Goal: Information Seeking & Learning: Check status

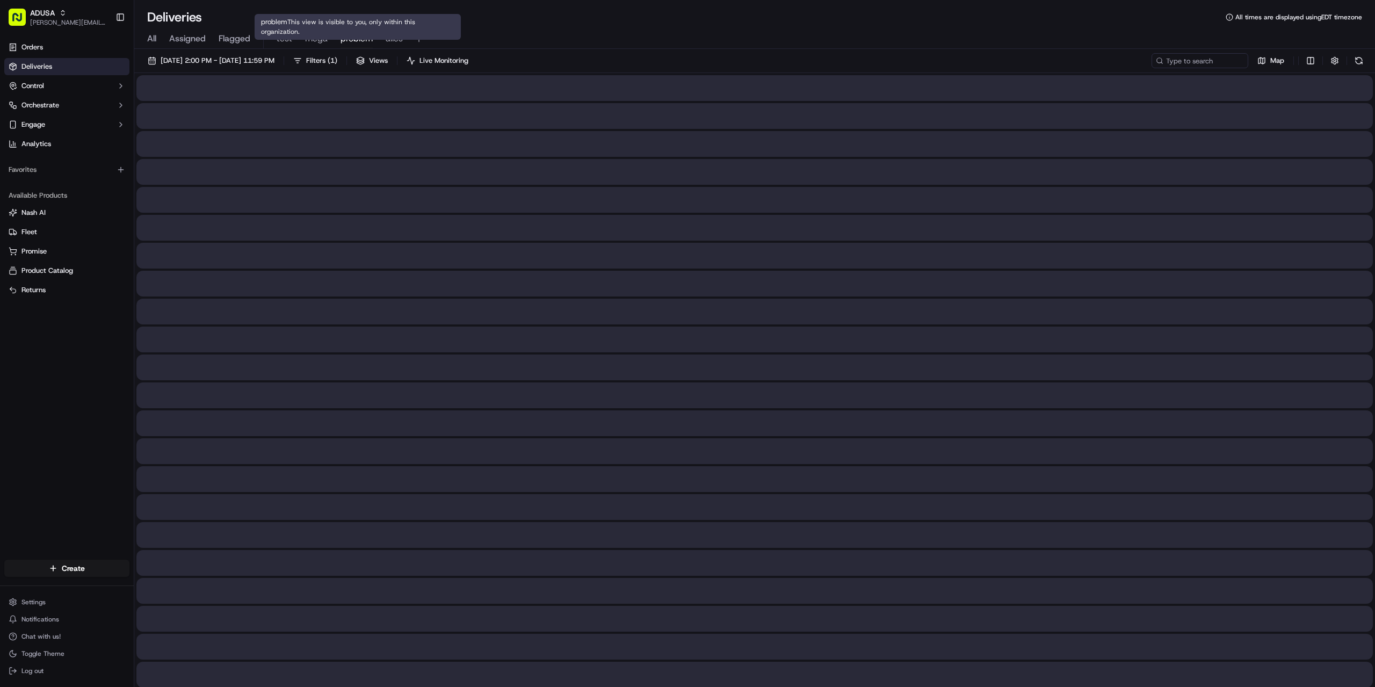
click at [364, 36] on span "problem" at bounding box center [356, 38] width 32 height 13
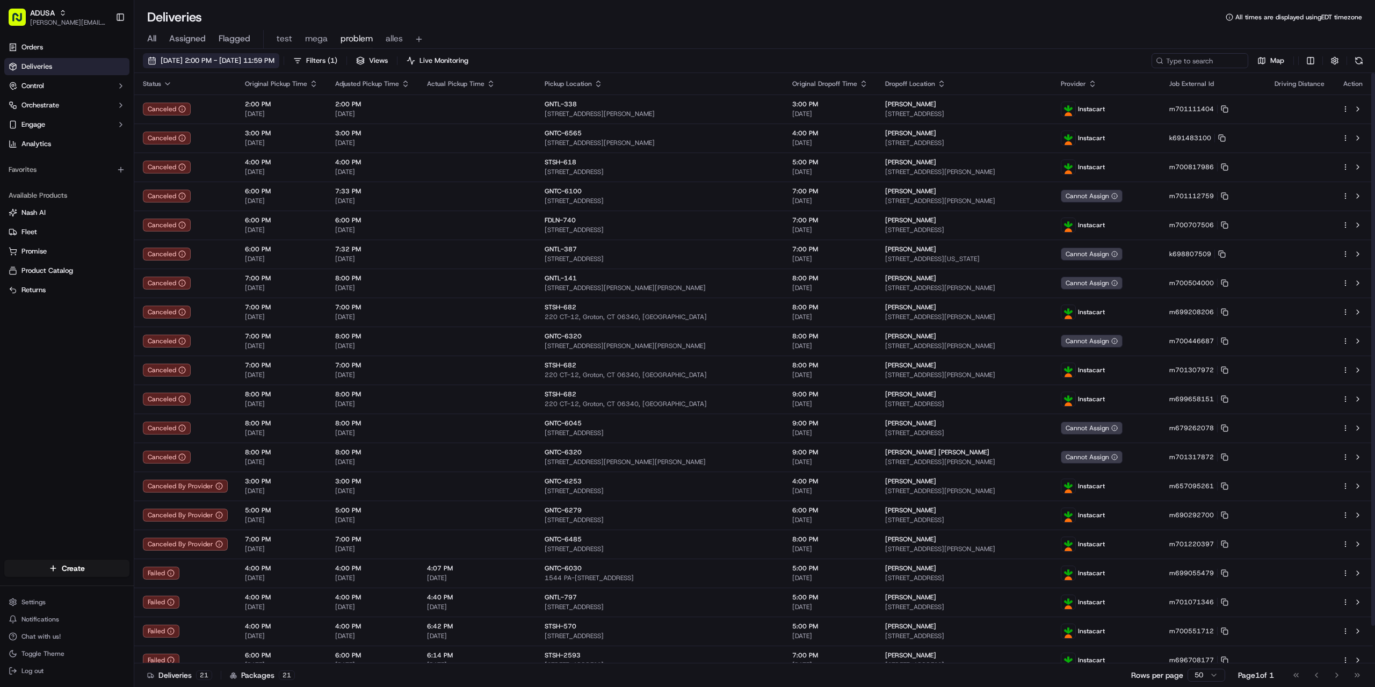
click at [239, 64] on span "07/24/2025 2:00 PM - 07/24/2025 11:59 PM" at bounding box center [218, 61] width 114 height 10
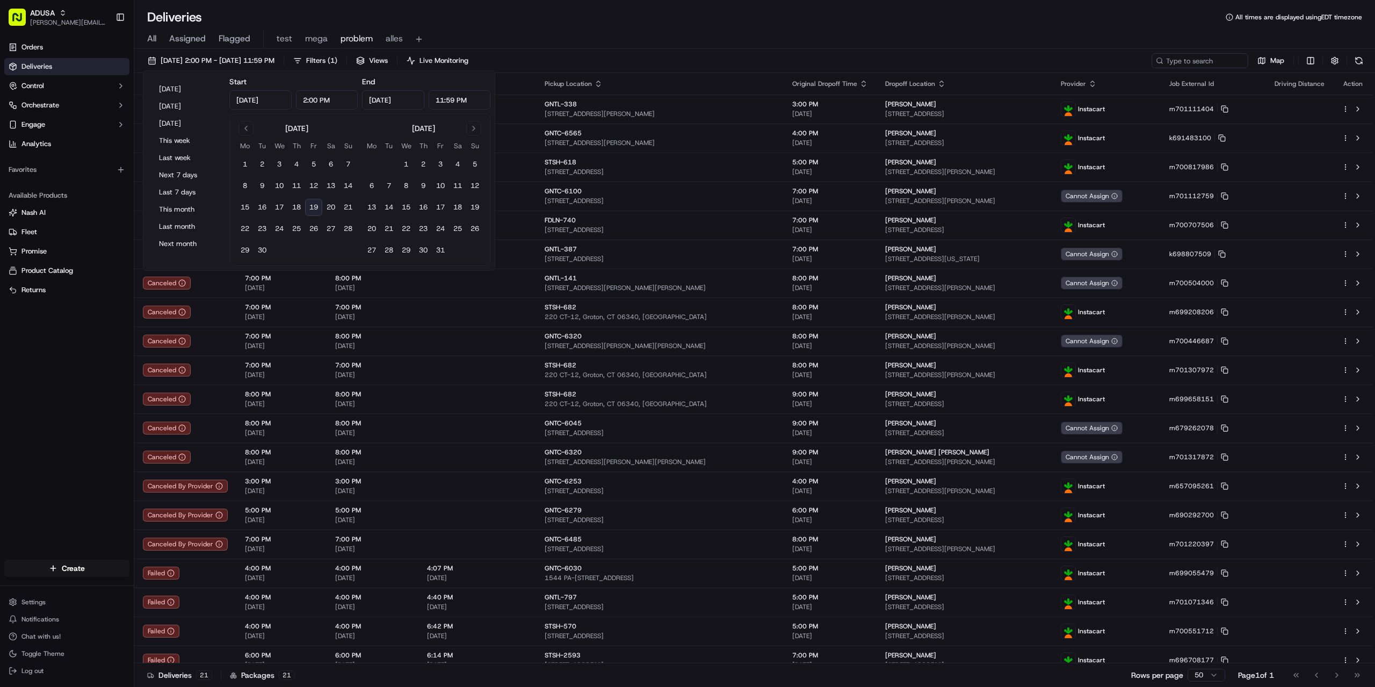
click at [315, 207] on button "19" at bounding box center [313, 207] width 17 height 17
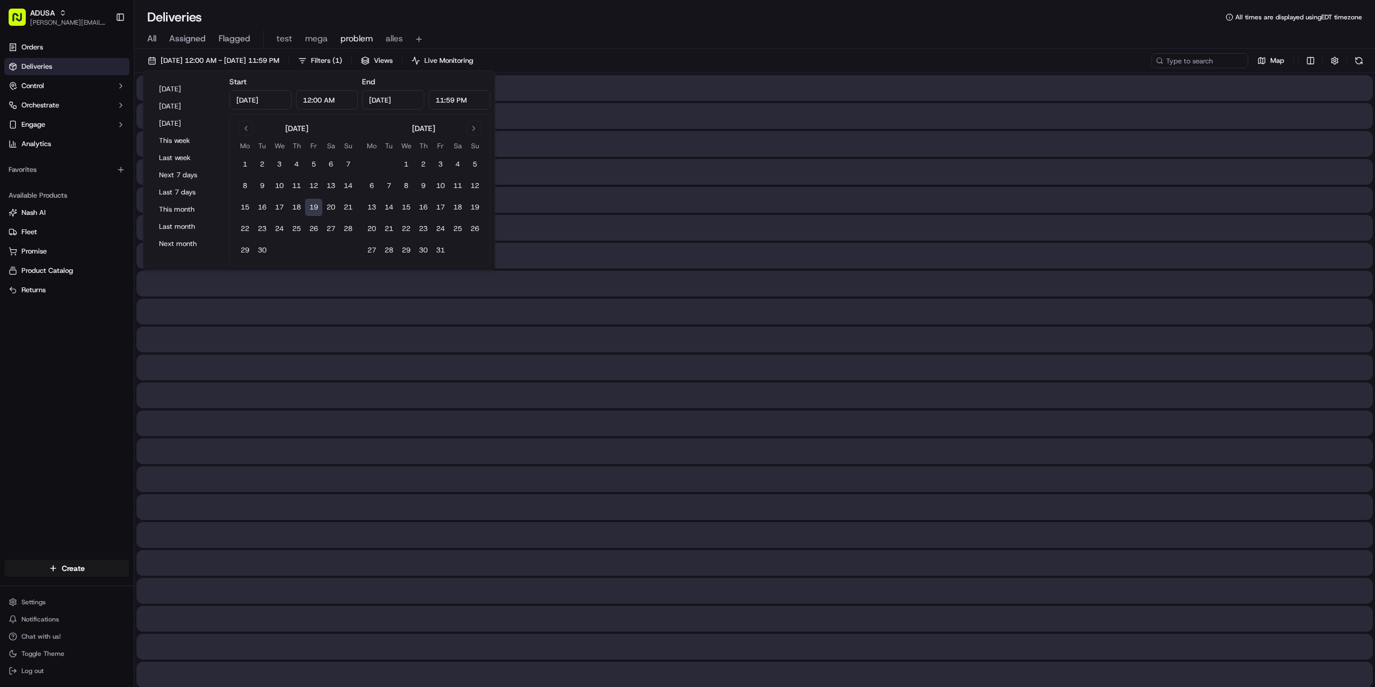
type input "Sep 19, 2025"
type input "12:00 AM"
type input "Sep 19, 2025"
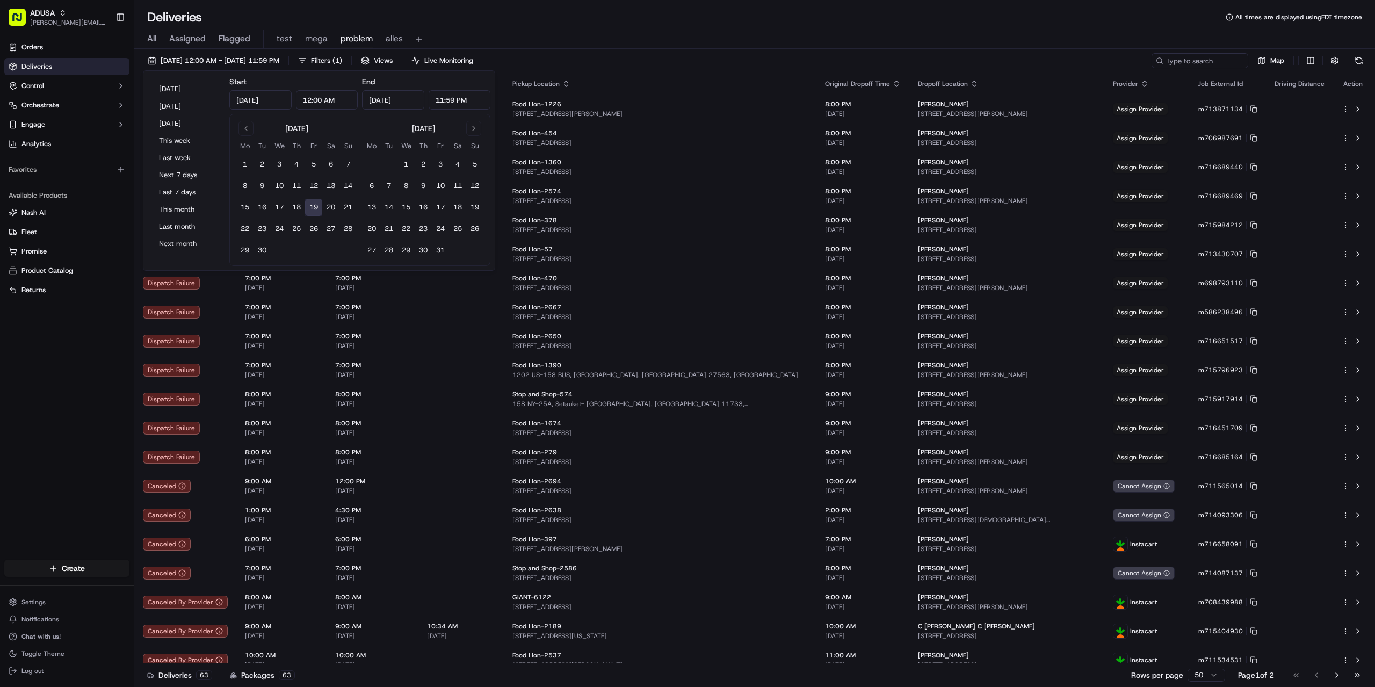
click at [308, 97] on input "12:00 AM" at bounding box center [327, 99] width 62 height 19
click at [323, 97] on input "2:00 AM" at bounding box center [327, 99] width 62 height 19
type input "2:00 PM"
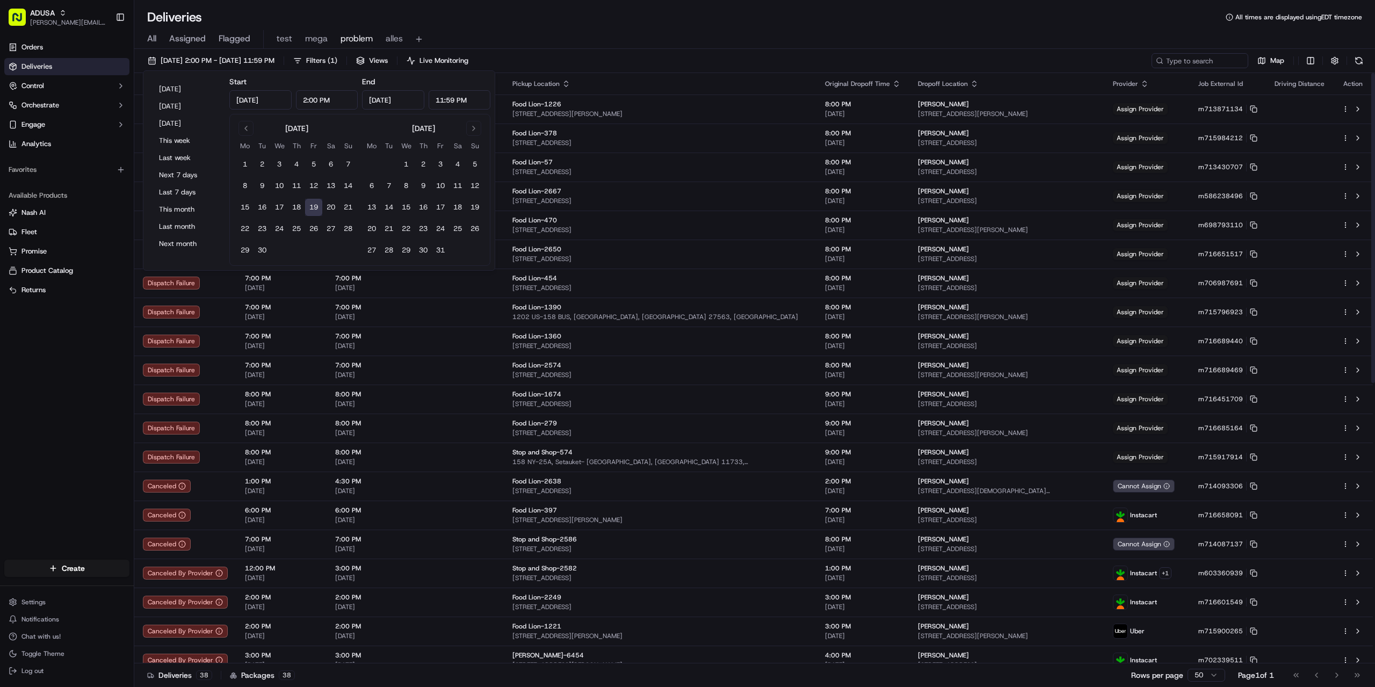
click at [613, 20] on div "Deliveries All times are displayed using EDT timezone" at bounding box center [754, 17] width 1240 height 17
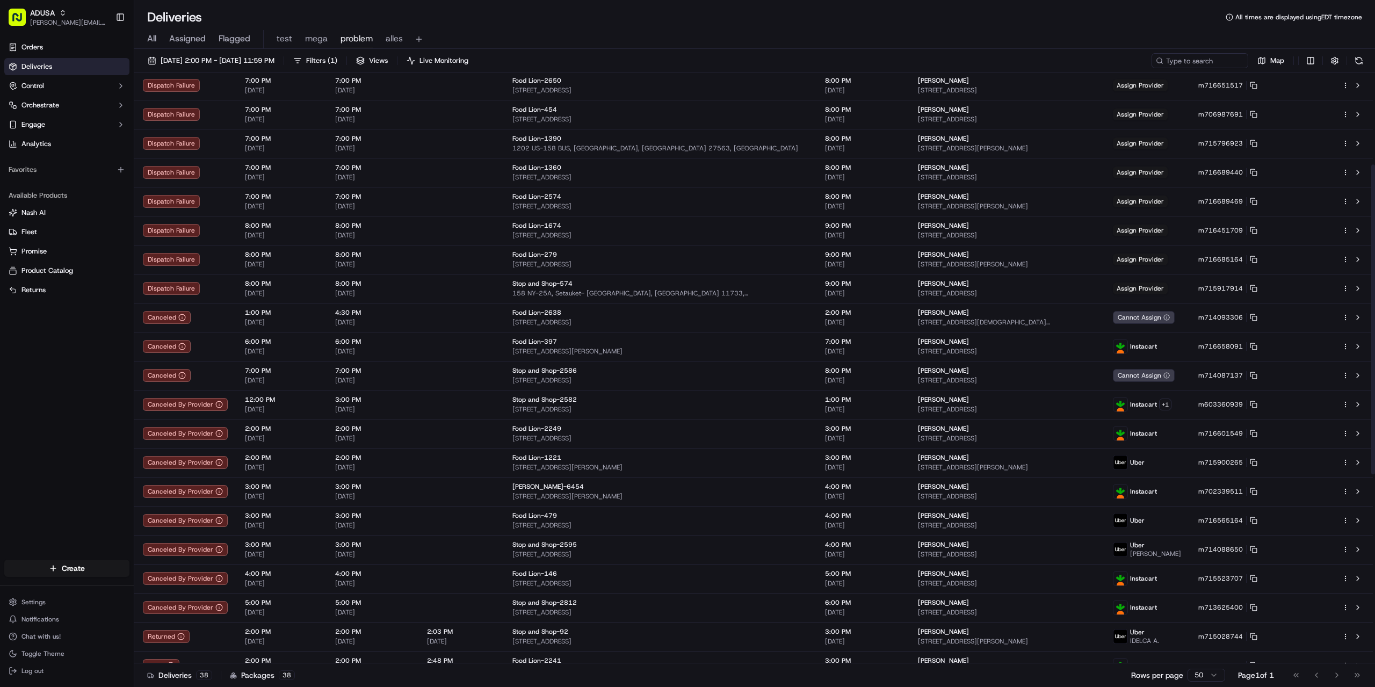
scroll to position [104, 0]
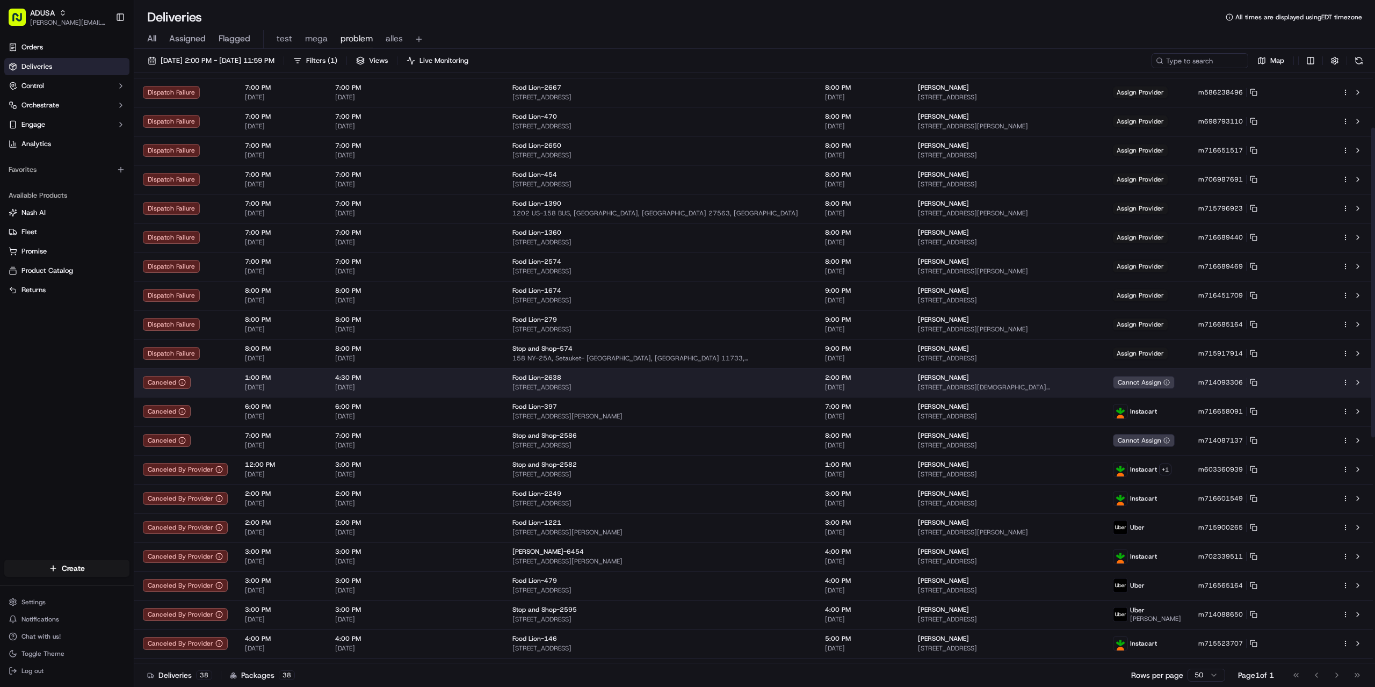
click at [411, 380] on td "4:30 PM 09/19/2025" at bounding box center [372, 382] width 92 height 29
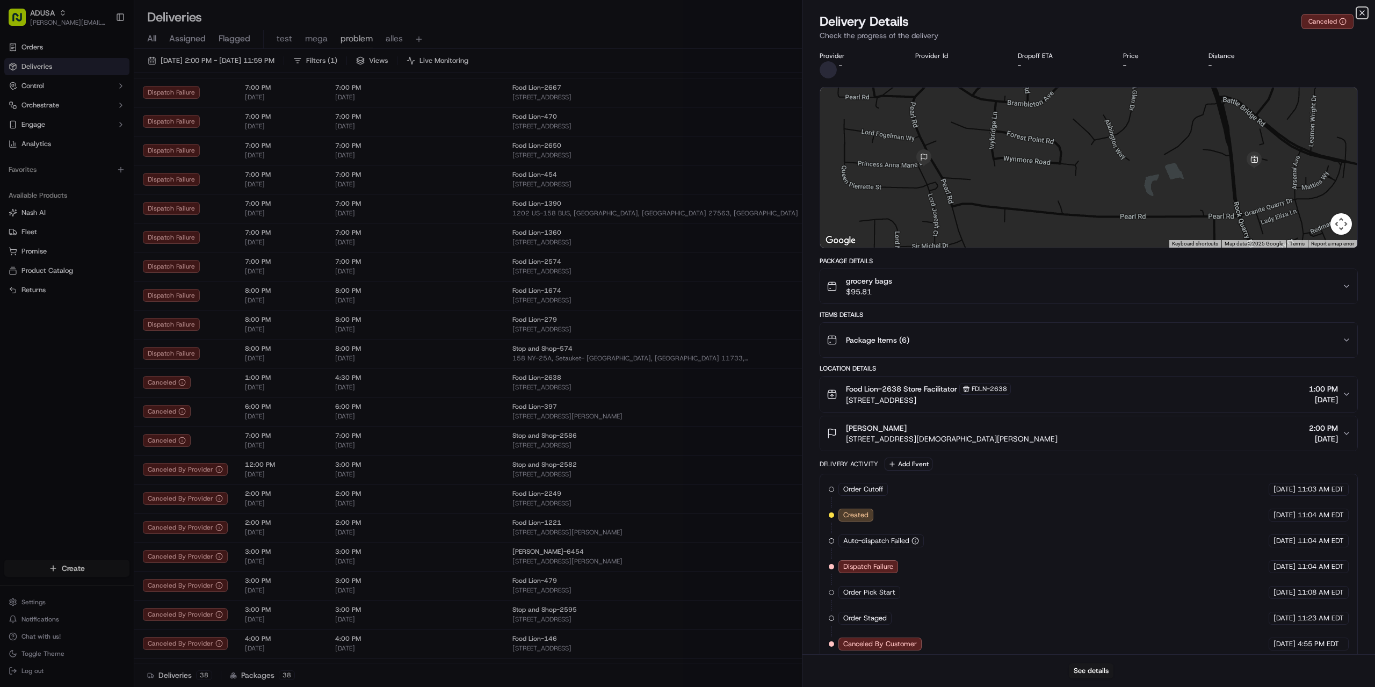
click at [1360, 13] on icon "button" at bounding box center [1361, 13] width 9 height 9
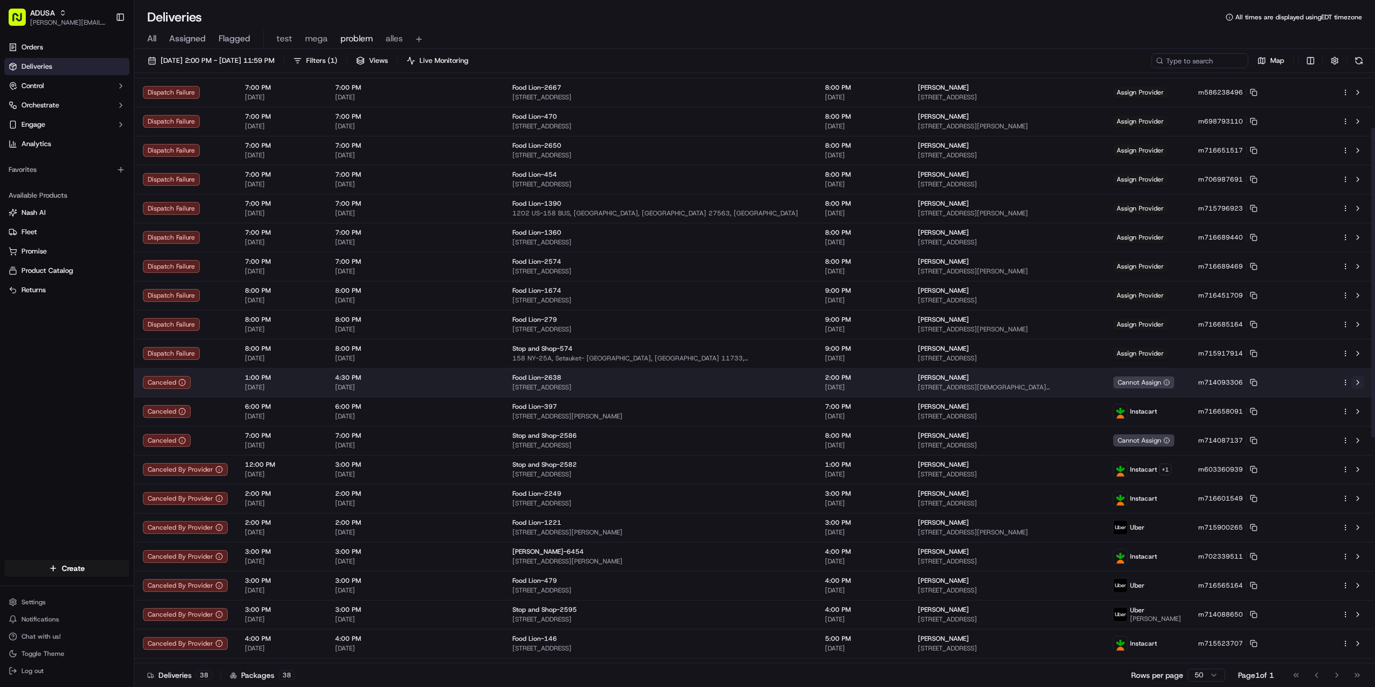
click at [1359, 383] on button at bounding box center [1357, 382] width 13 height 13
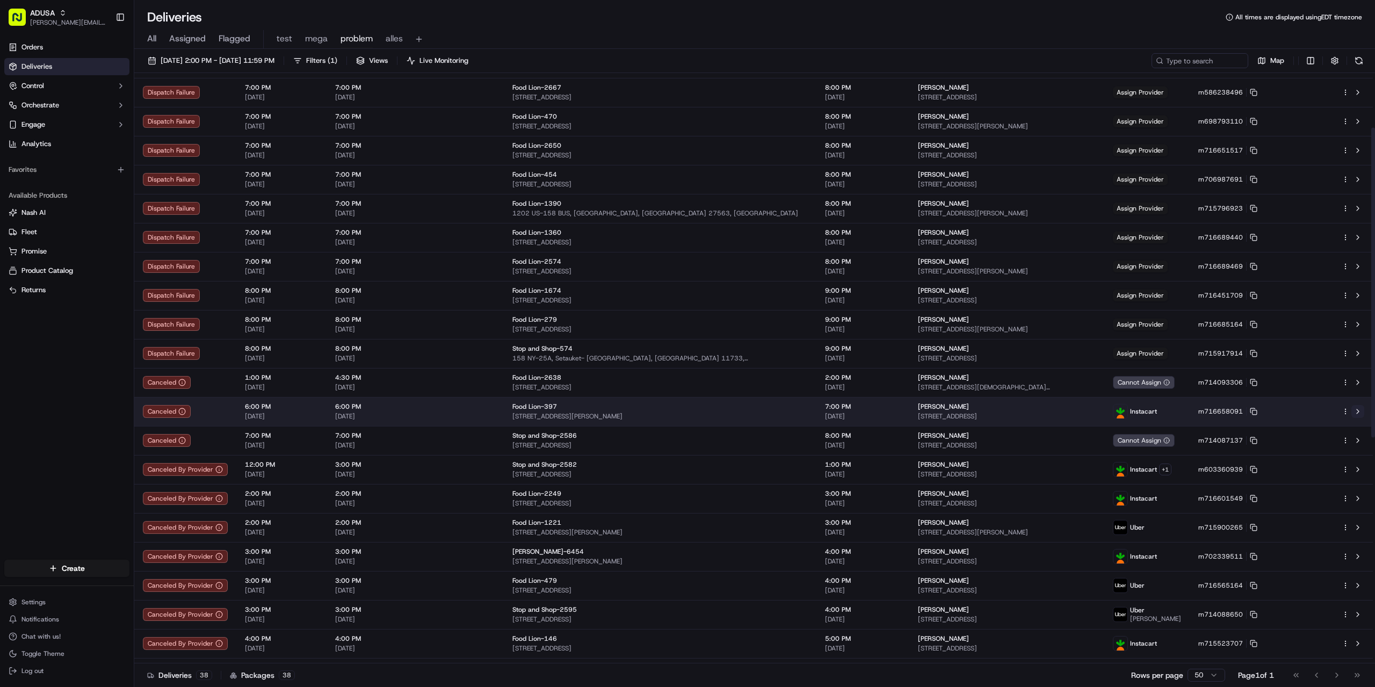
click at [1358, 411] on button at bounding box center [1357, 411] width 13 height 13
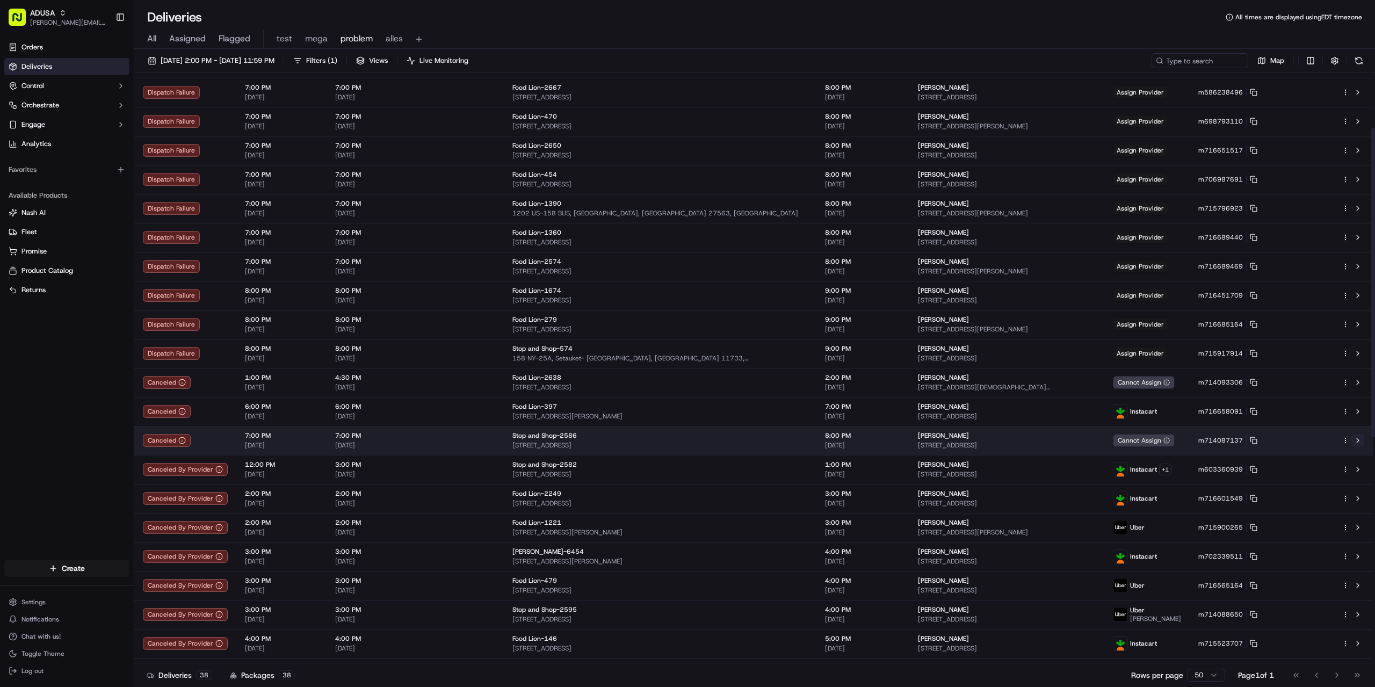
click at [1355, 441] on button at bounding box center [1357, 440] width 13 height 13
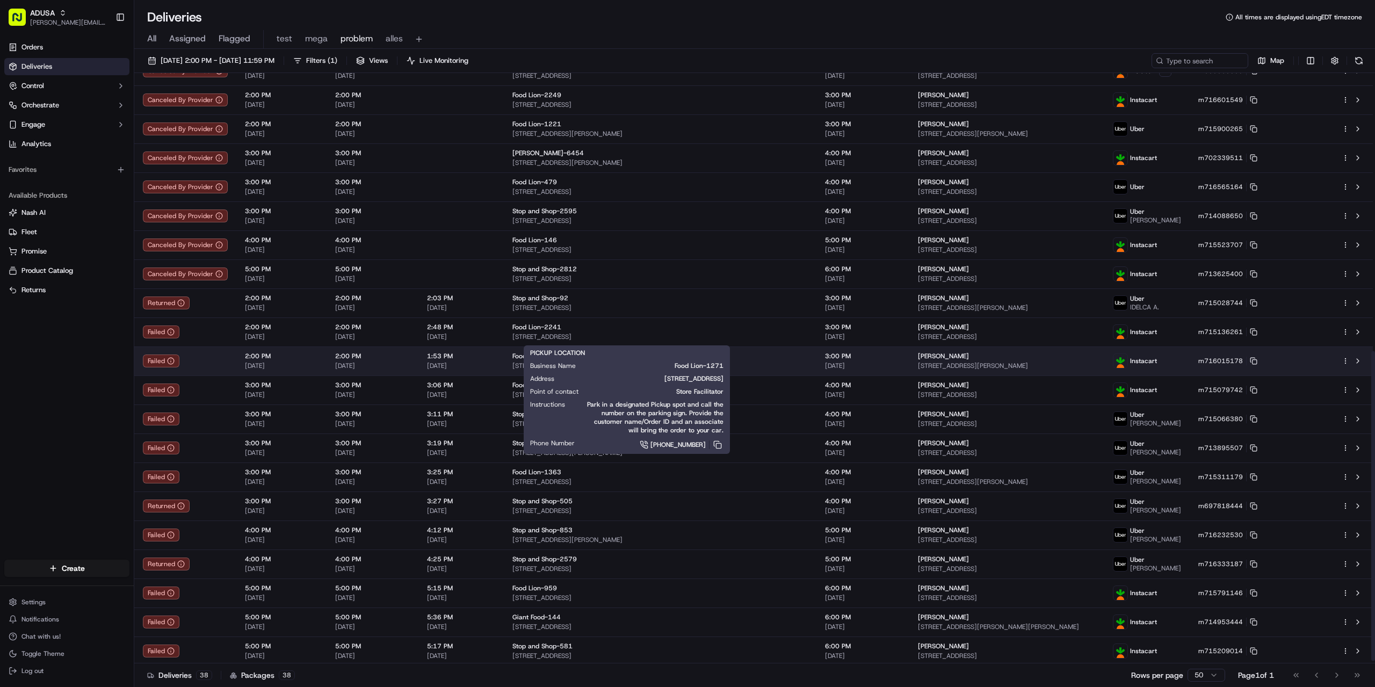
scroll to position [533, 0]
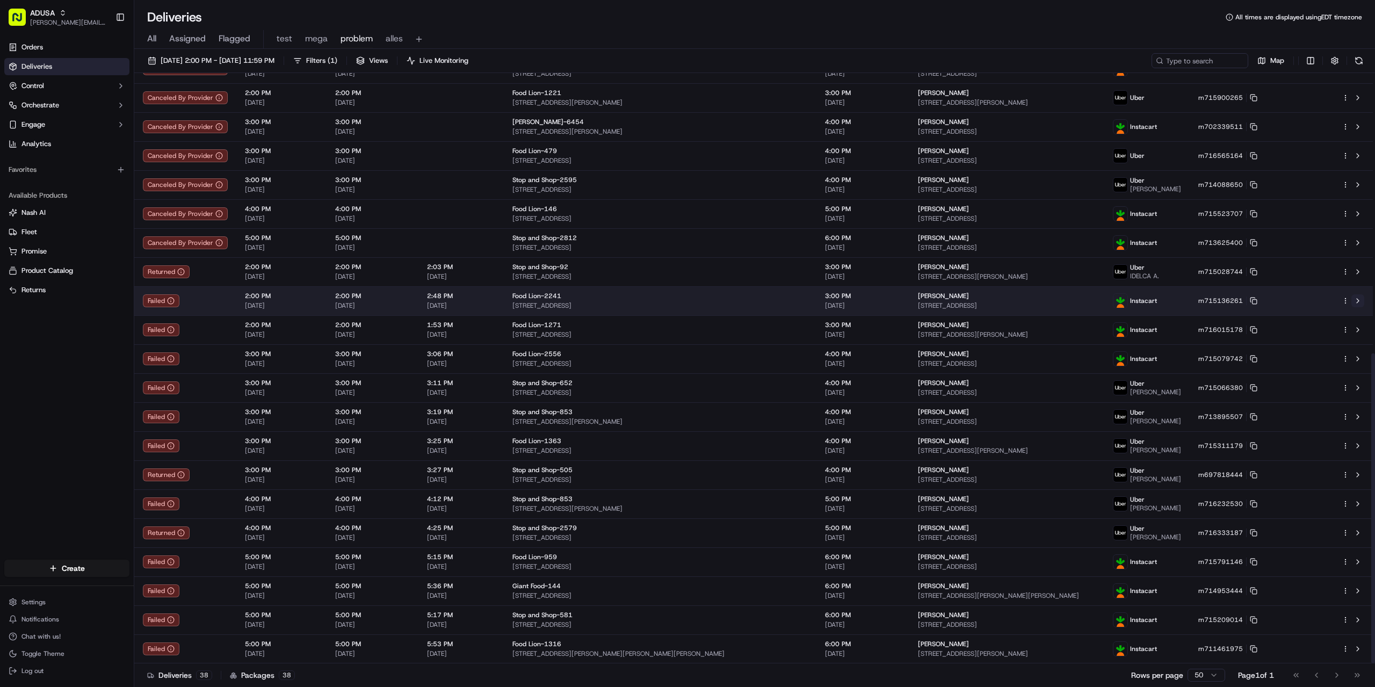
click at [1356, 296] on button at bounding box center [1357, 300] width 13 height 13
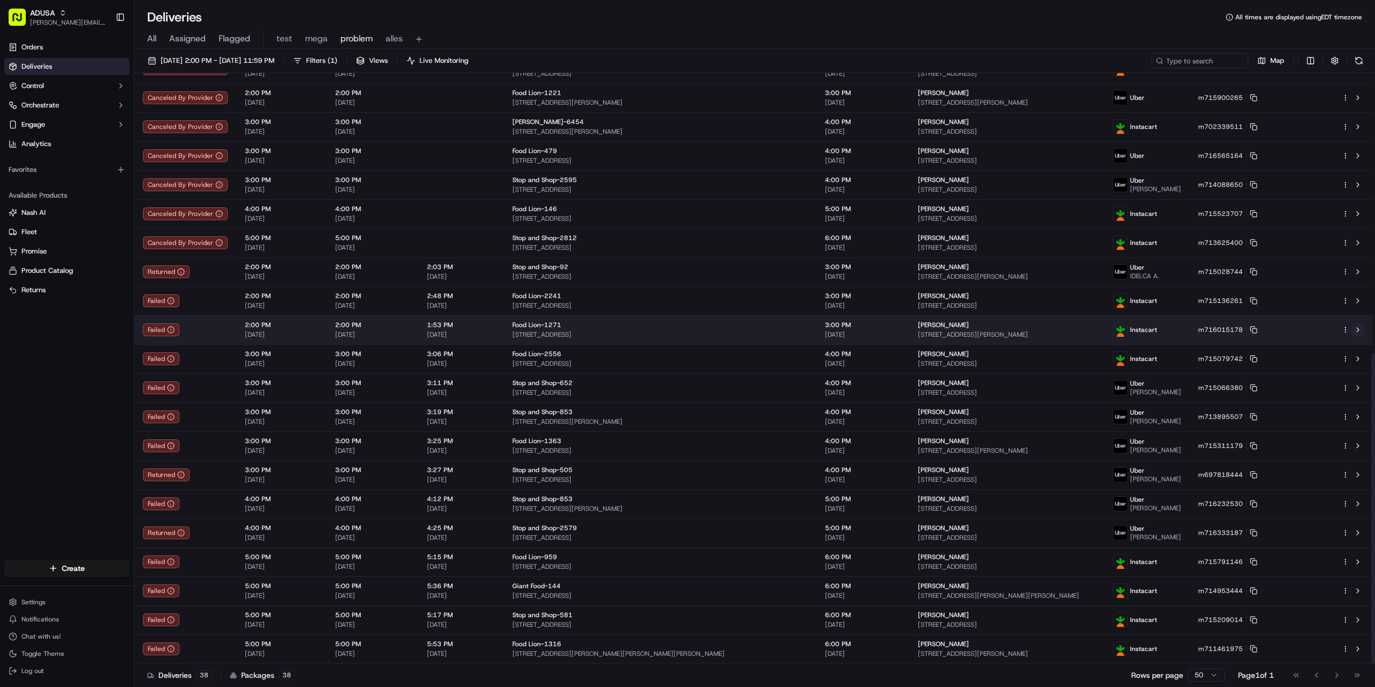
click at [1359, 331] on button at bounding box center [1357, 329] width 13 height 13
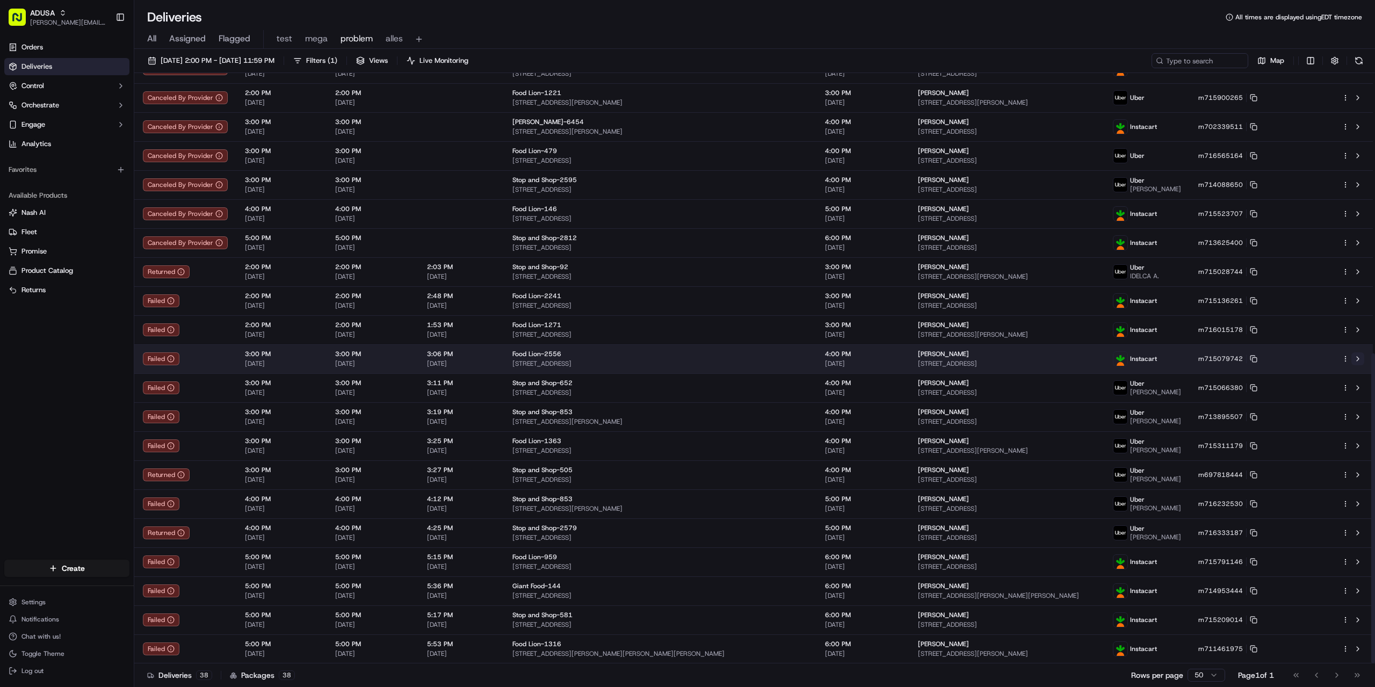
click at [1356, 355] on button at bounding box center [1357, 358] width 13 height 13
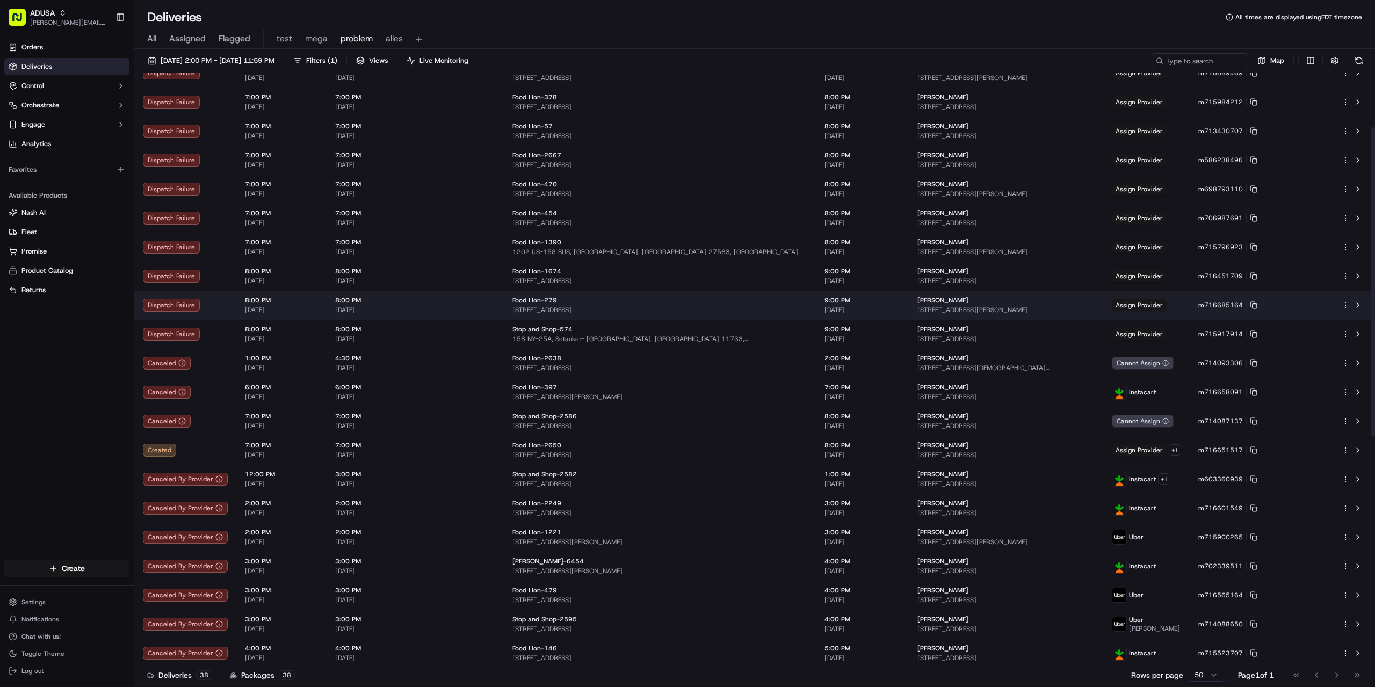
scroll to position [107, 0]
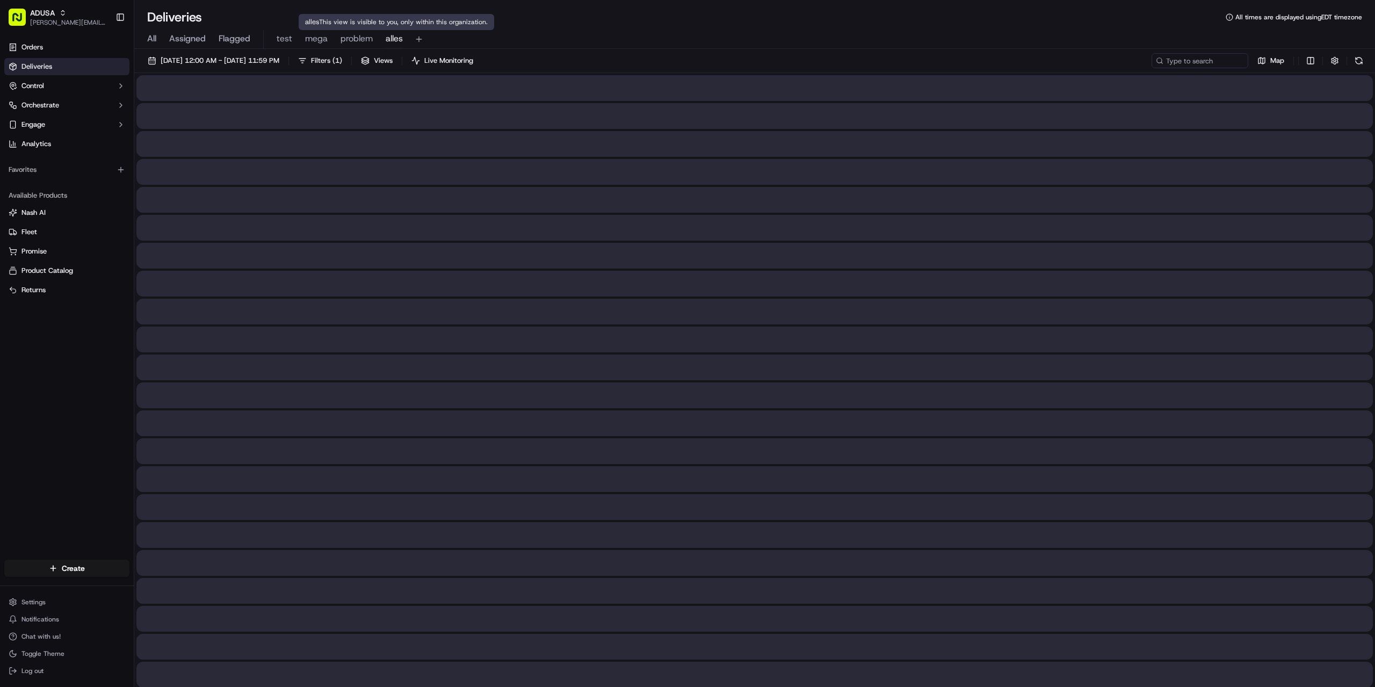
click at [396, 34] on span "alles" at bounding box center [394, 38] width 17 height 13
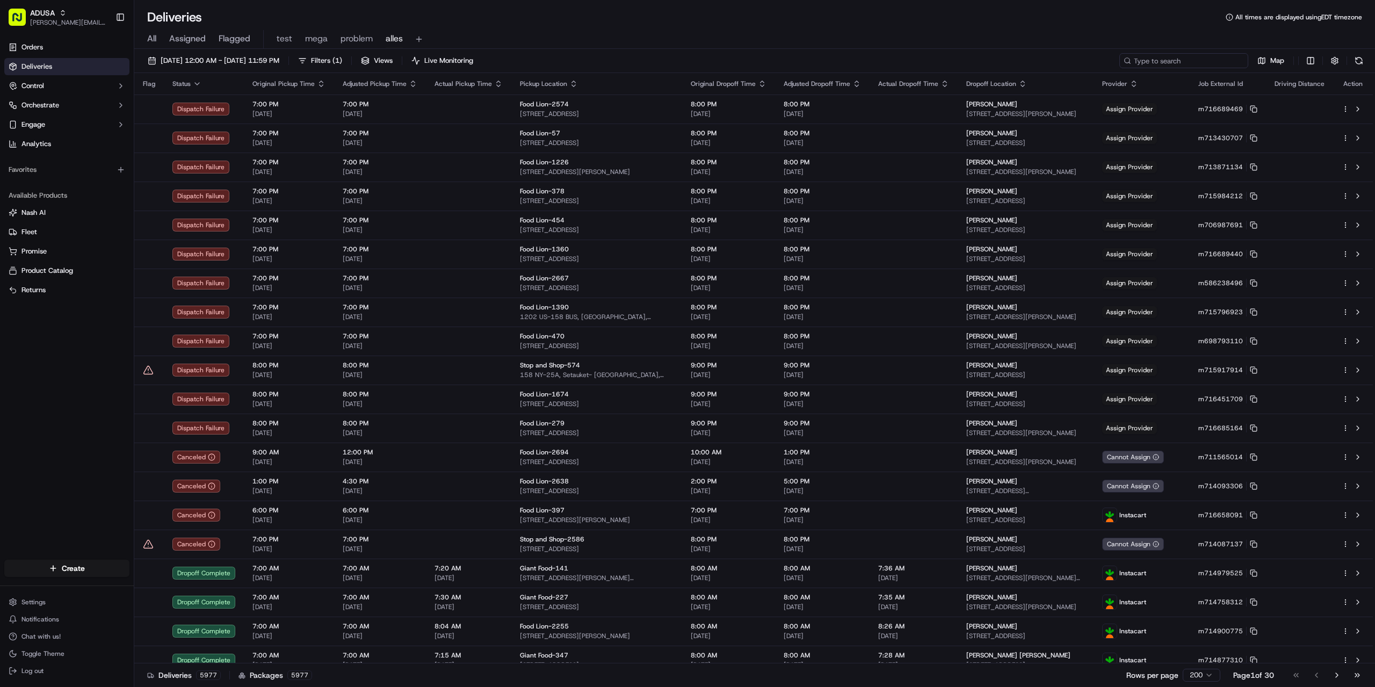
paste input "m714809004"
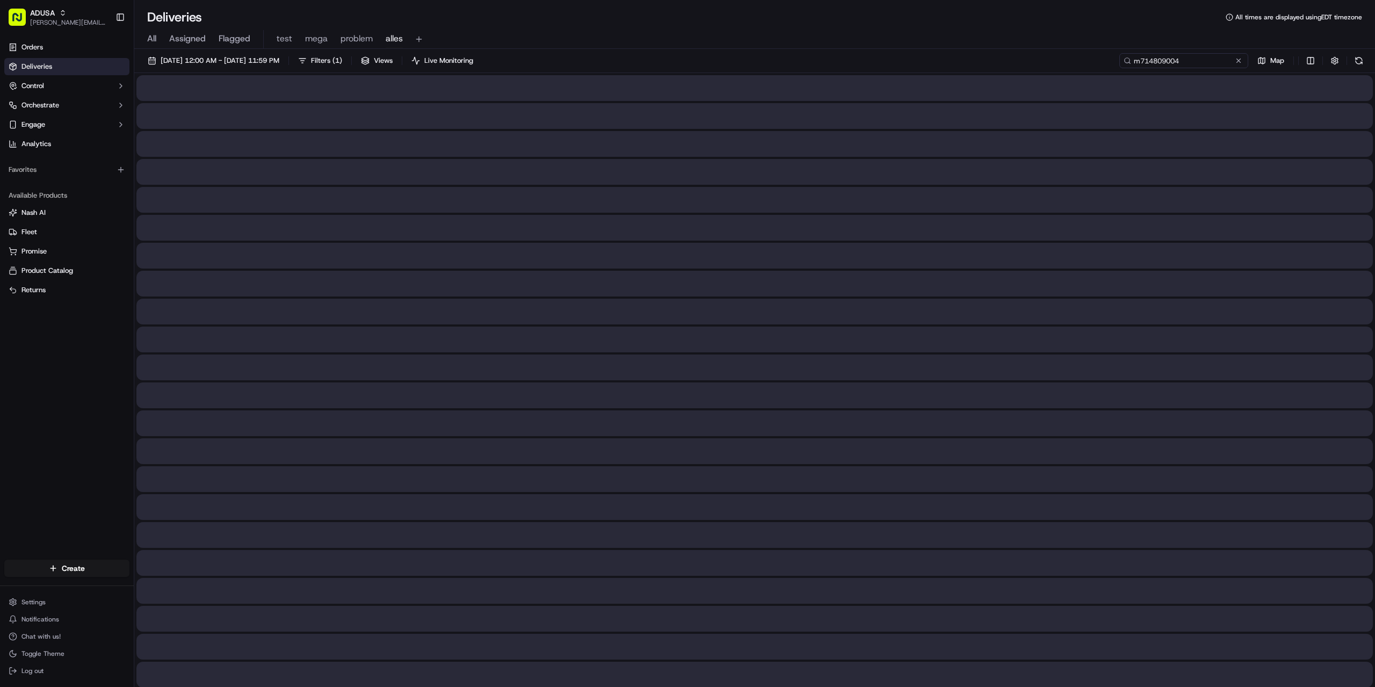
type input "m714809004"
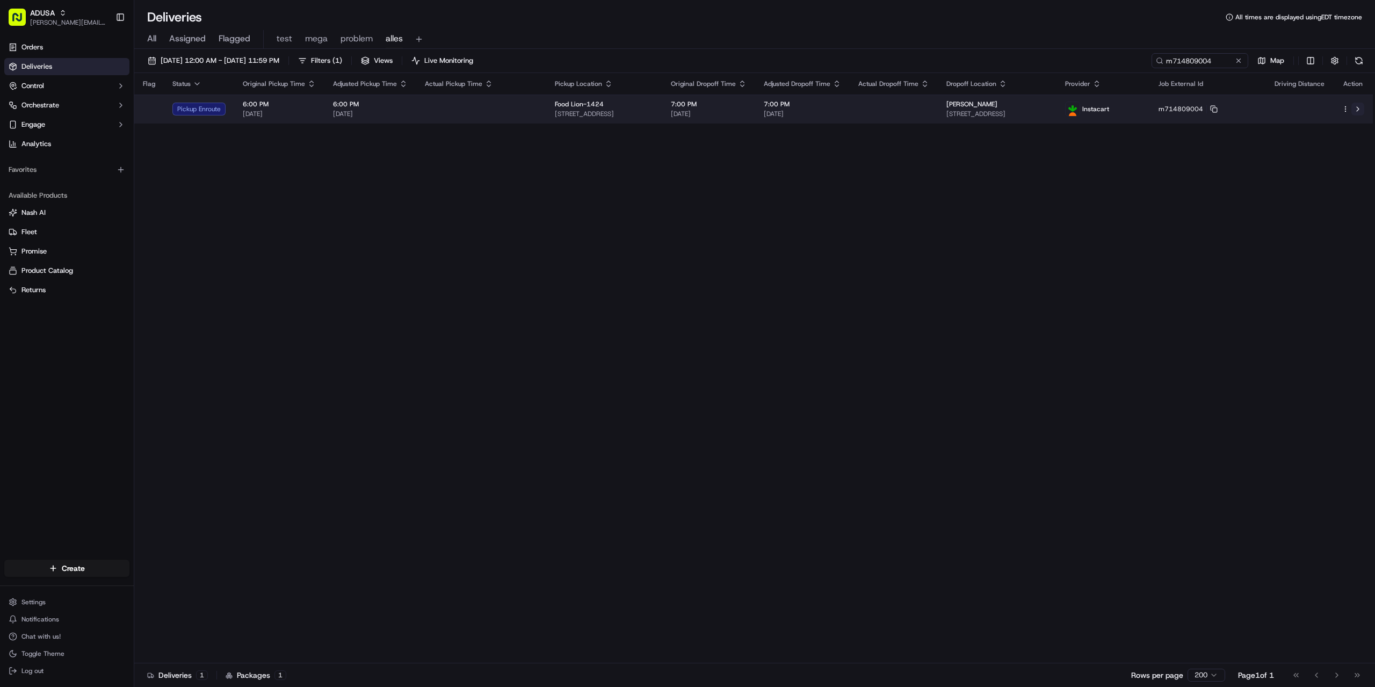
click at [1351, 110] on button at bounding box center [1357, 109] width 13 height 13
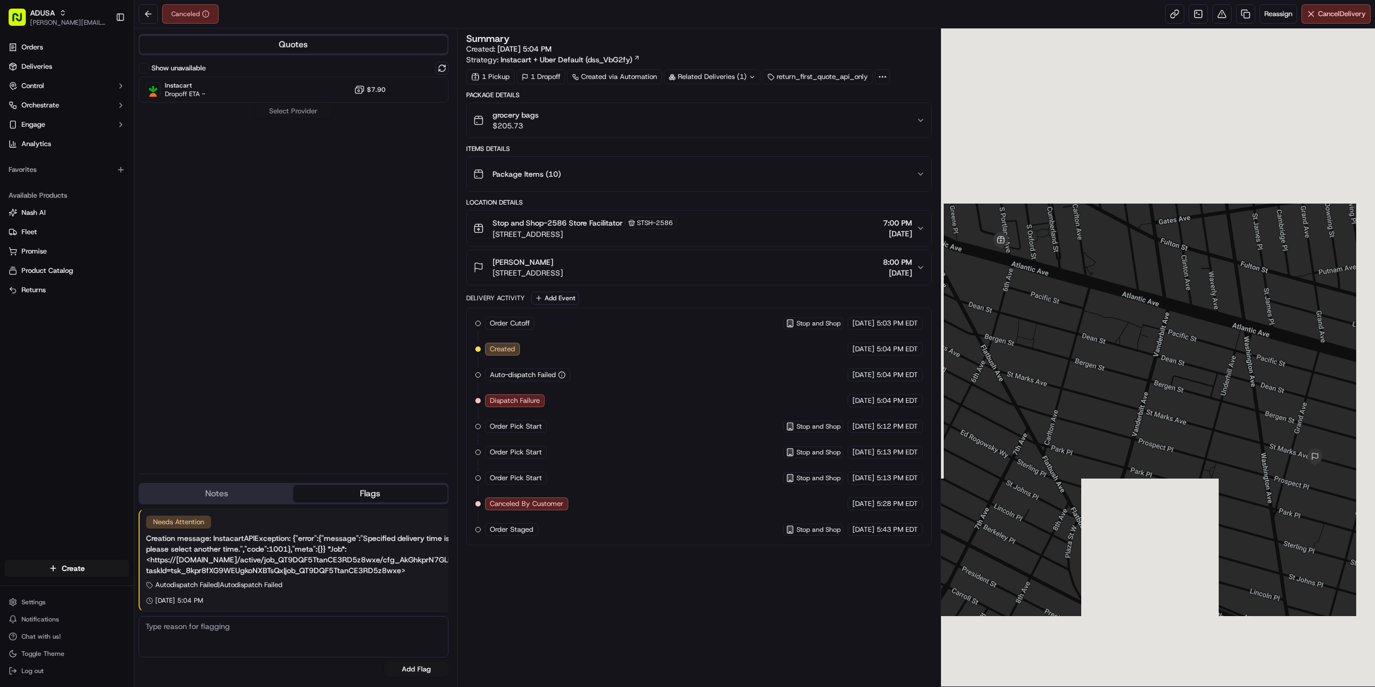
click at [220, 491] on button "Notes" at bounding box center [217, 493] width 154 height 17
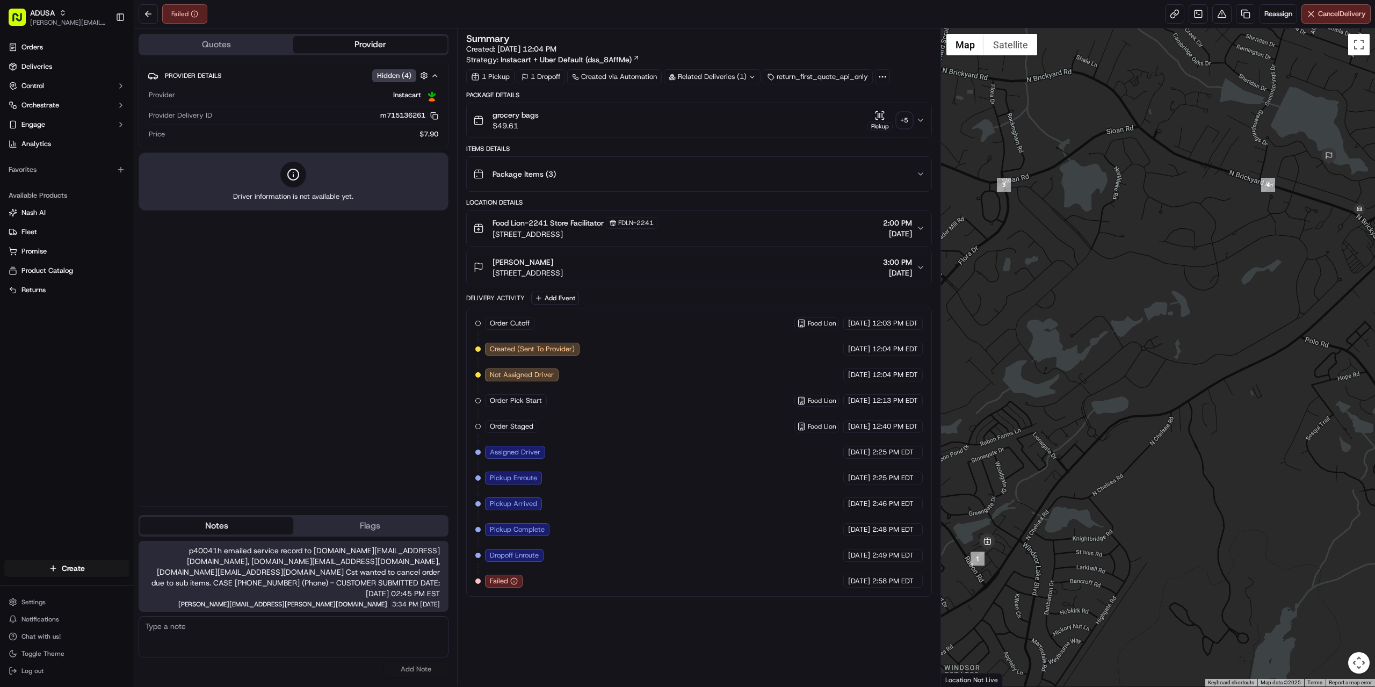
click at [244, 532] on button "Notes" at bounding box center [217, 525] width 154 height 17
click at [243, 534] on button "Notes" at bounding box center [217, 525] width 154 height 17
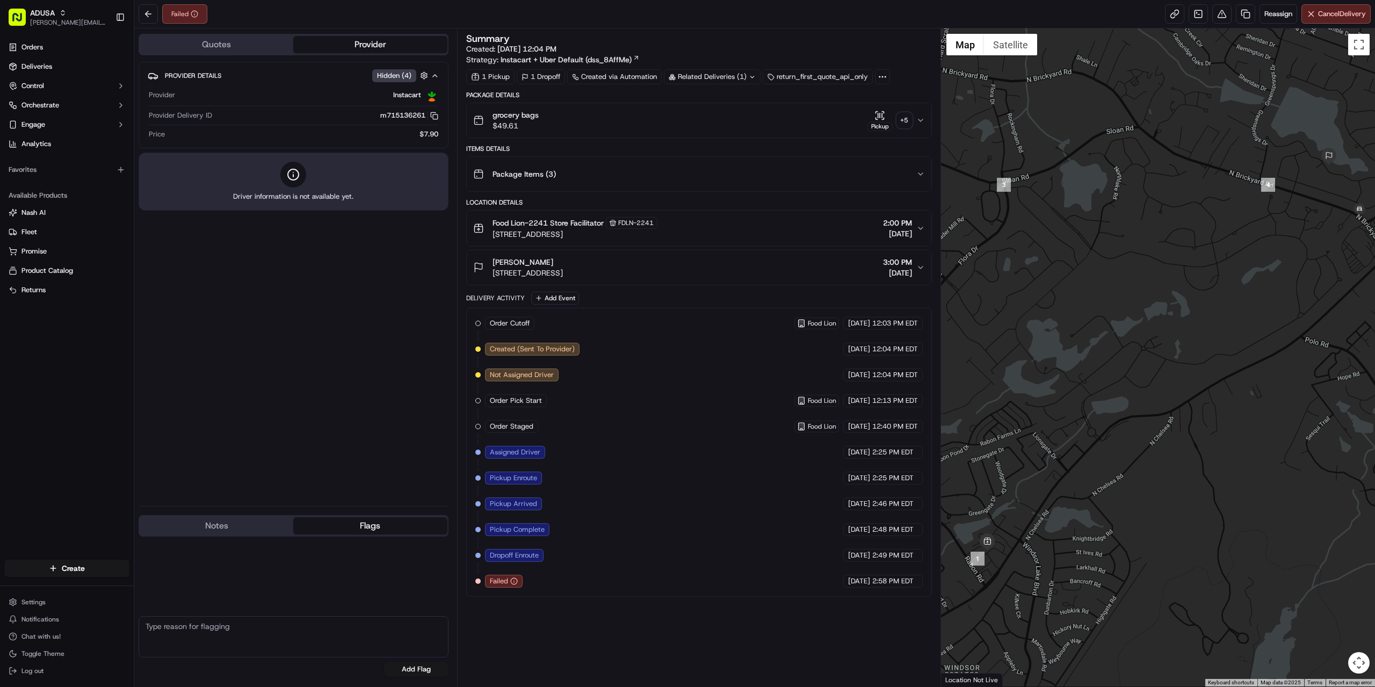
click at [355, 531] on button "Flags" at bounding box center [370, 525] width 154 height 17
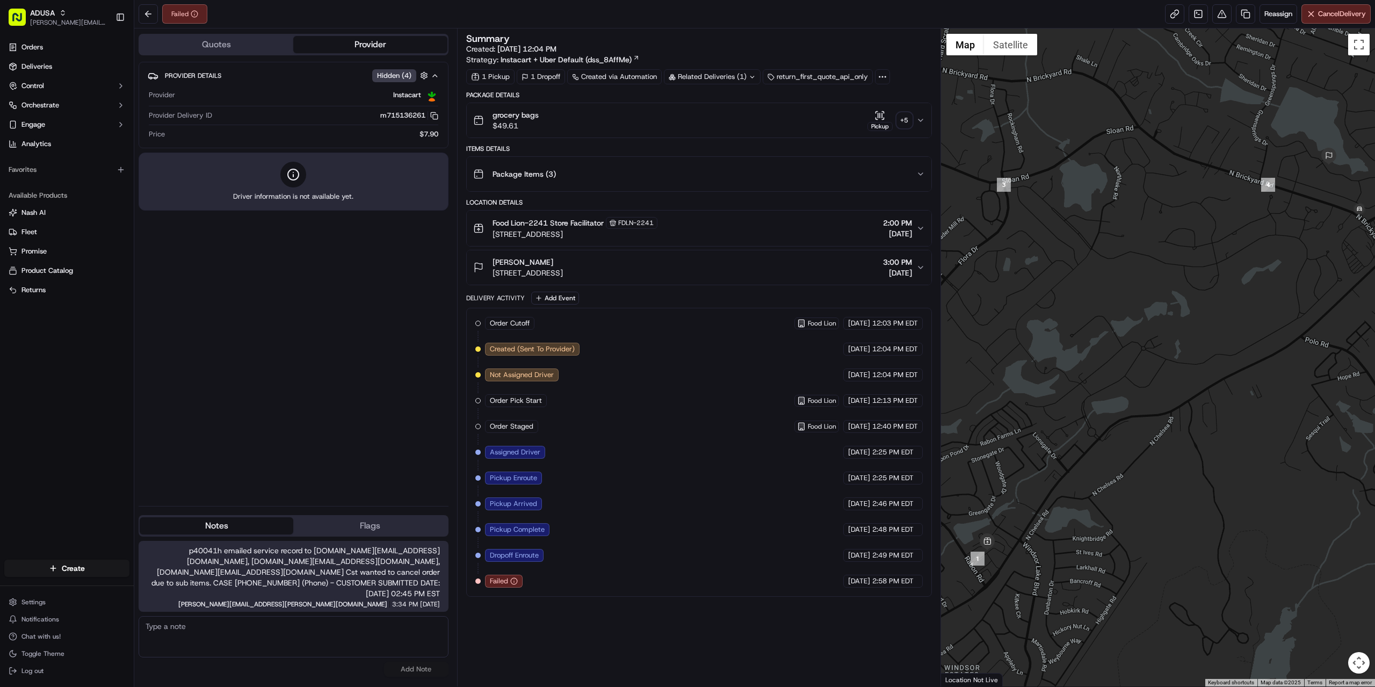
click at [275, 534] on button "Notes" at bounding box center [217, 525] width 154 height 17
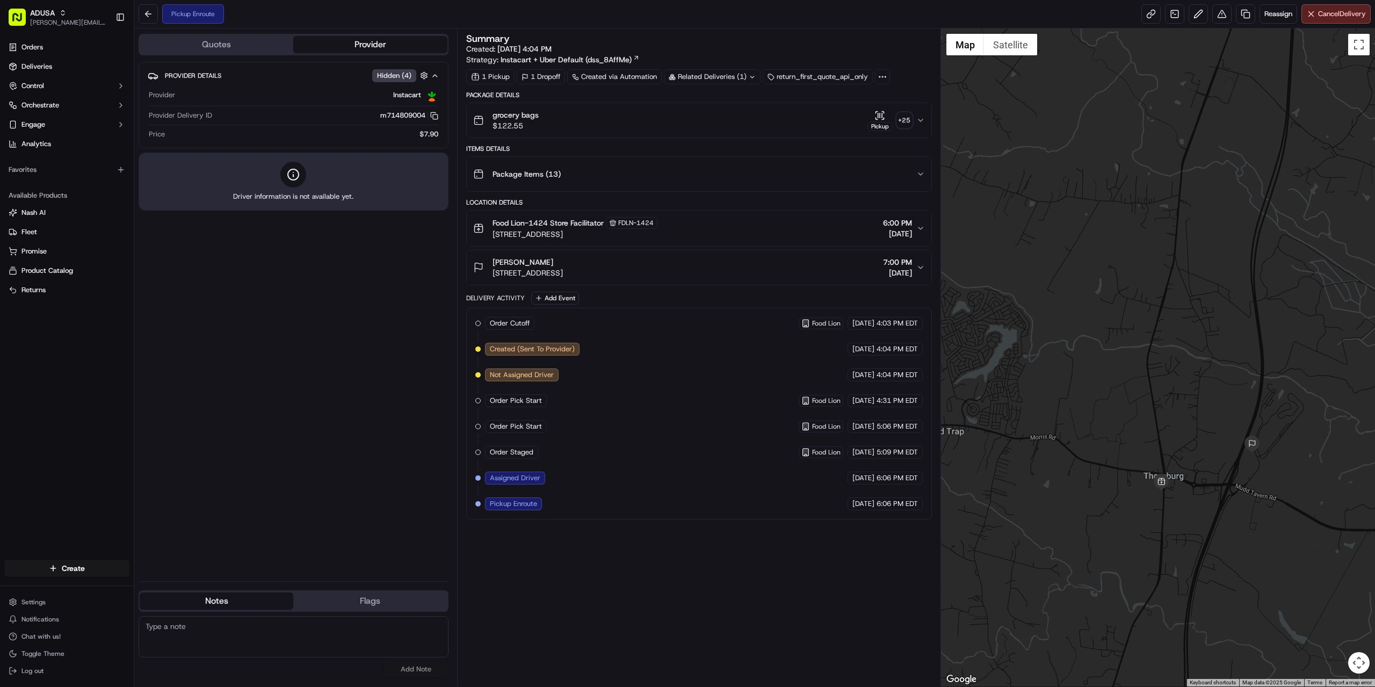
drag, startPoint x: 1111, startPoint y: 474, endPoint x: 1198, endPoint y: 512, distance: 95.0
click at [1198, 512] on div at bounding box center [1158, 357] width 434 height 658
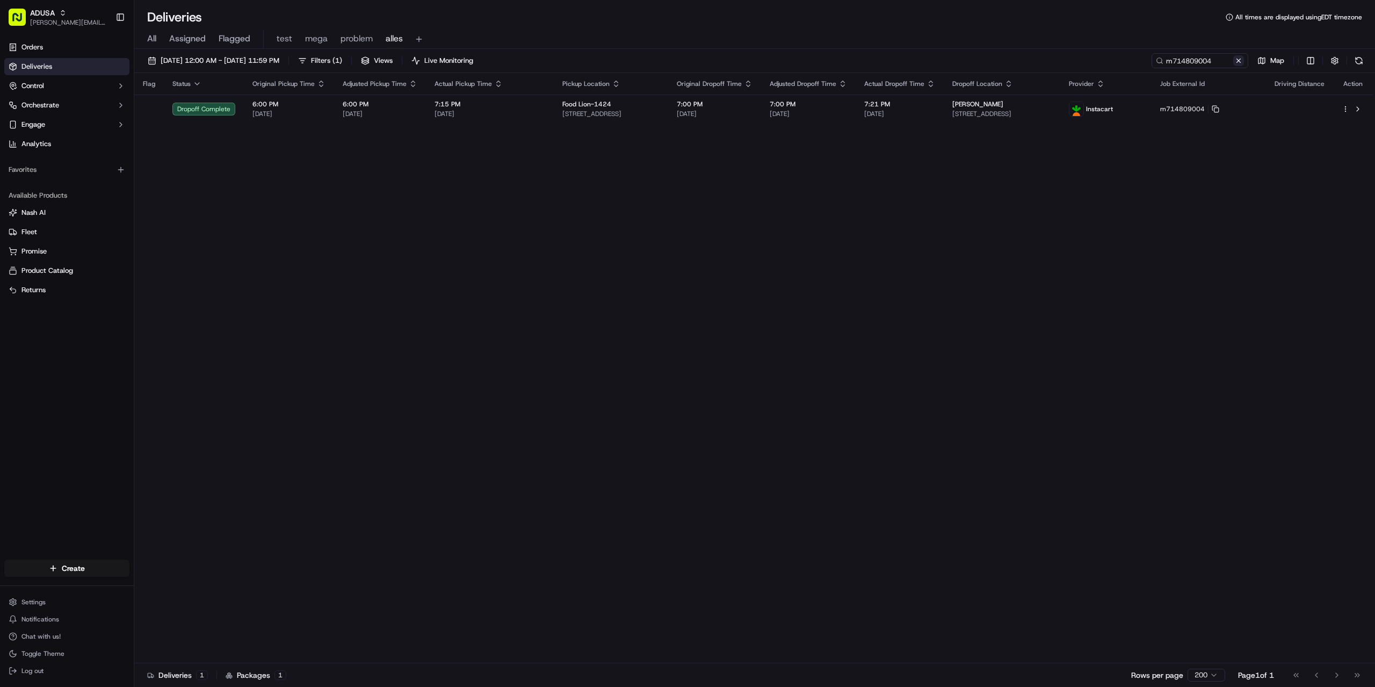
click at [1235, 62] on button at bounding box center [1238, 60] width 11 height 11
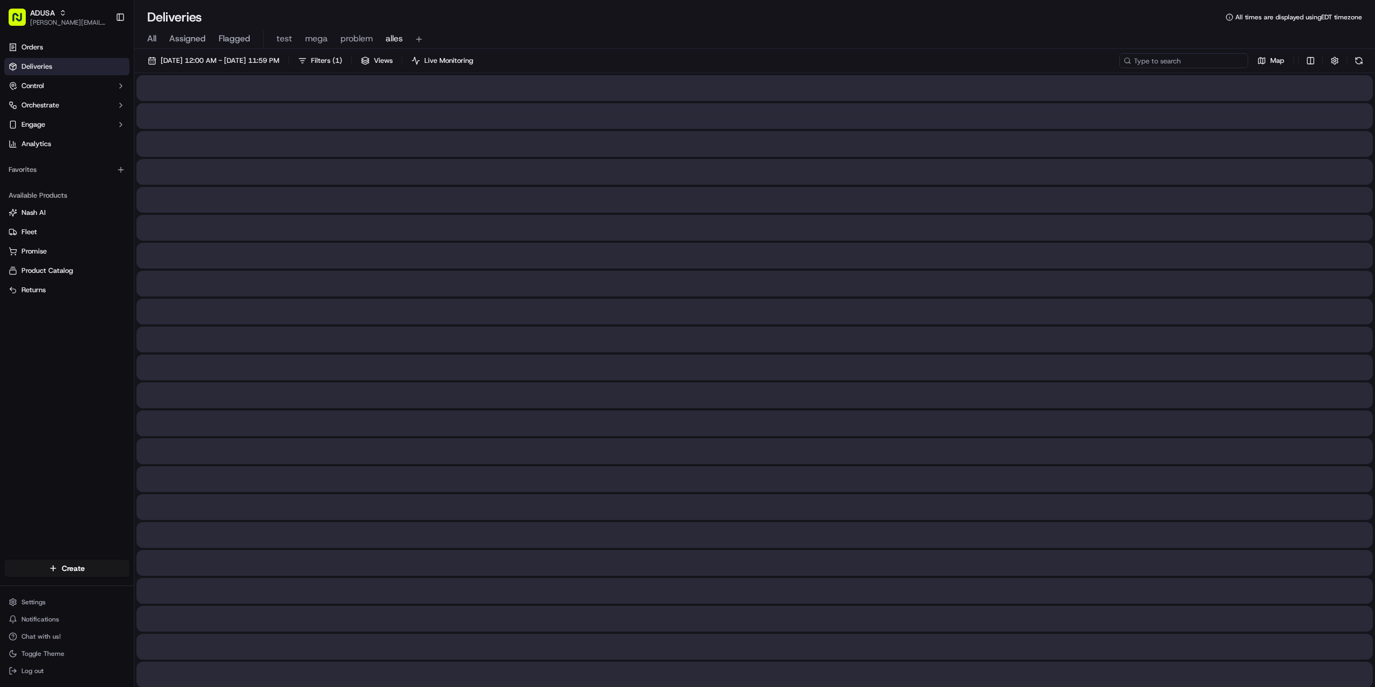
paste input "m716506184"
type input "m716506184"
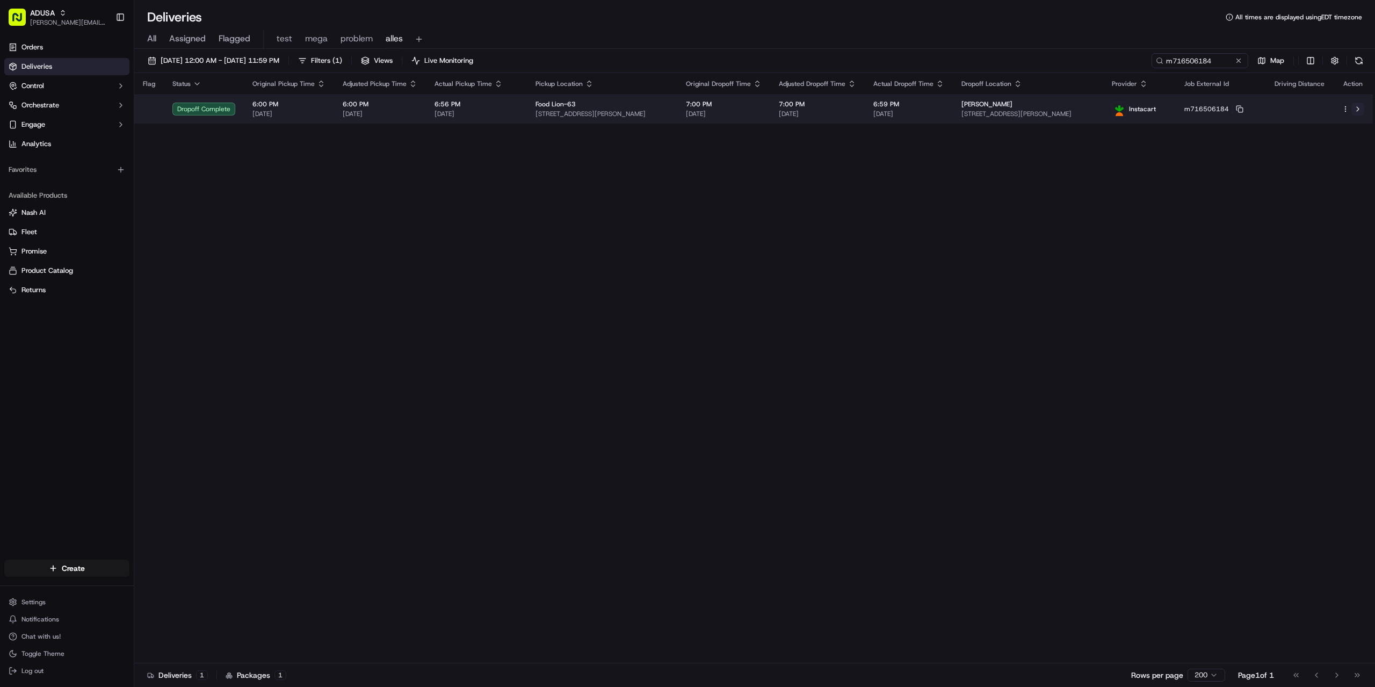
click at [1362, 108] on button at bounding box center [1357, 109] width 13 height 13
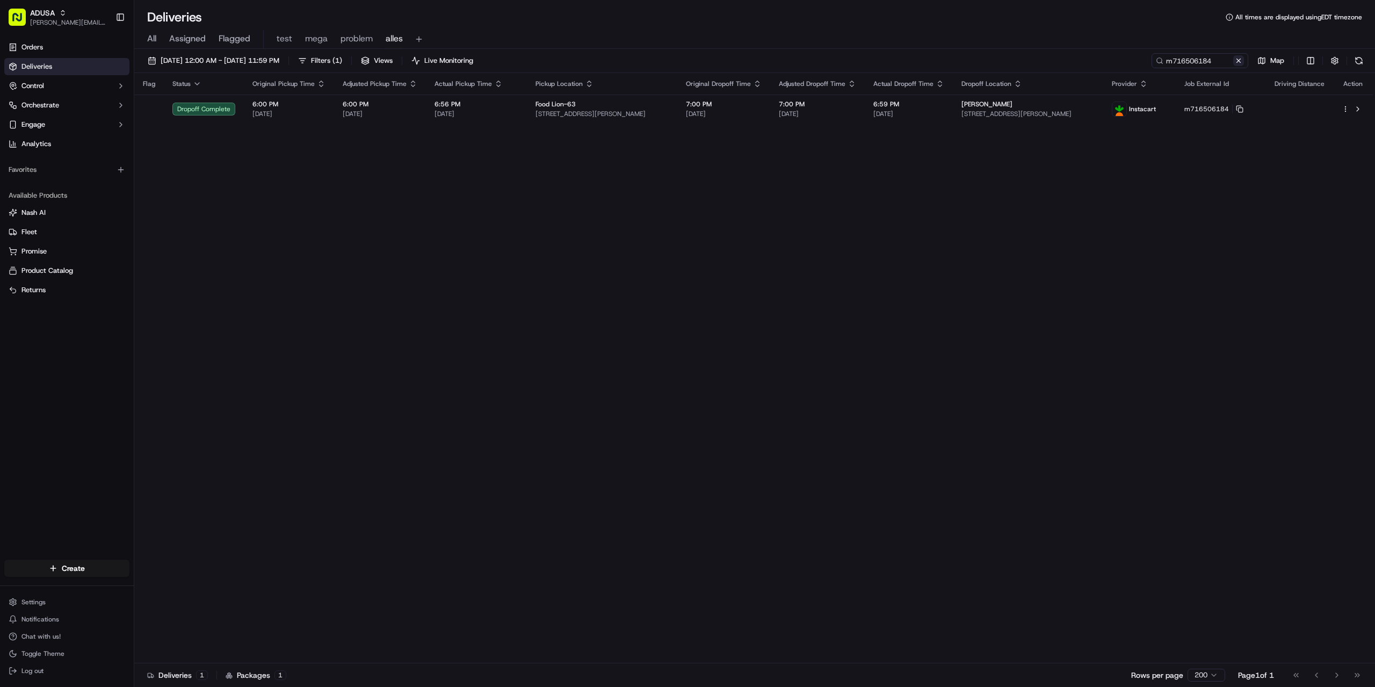
click at [1234, 60] on button at bounding box center [1238, 60] width 11 height 11
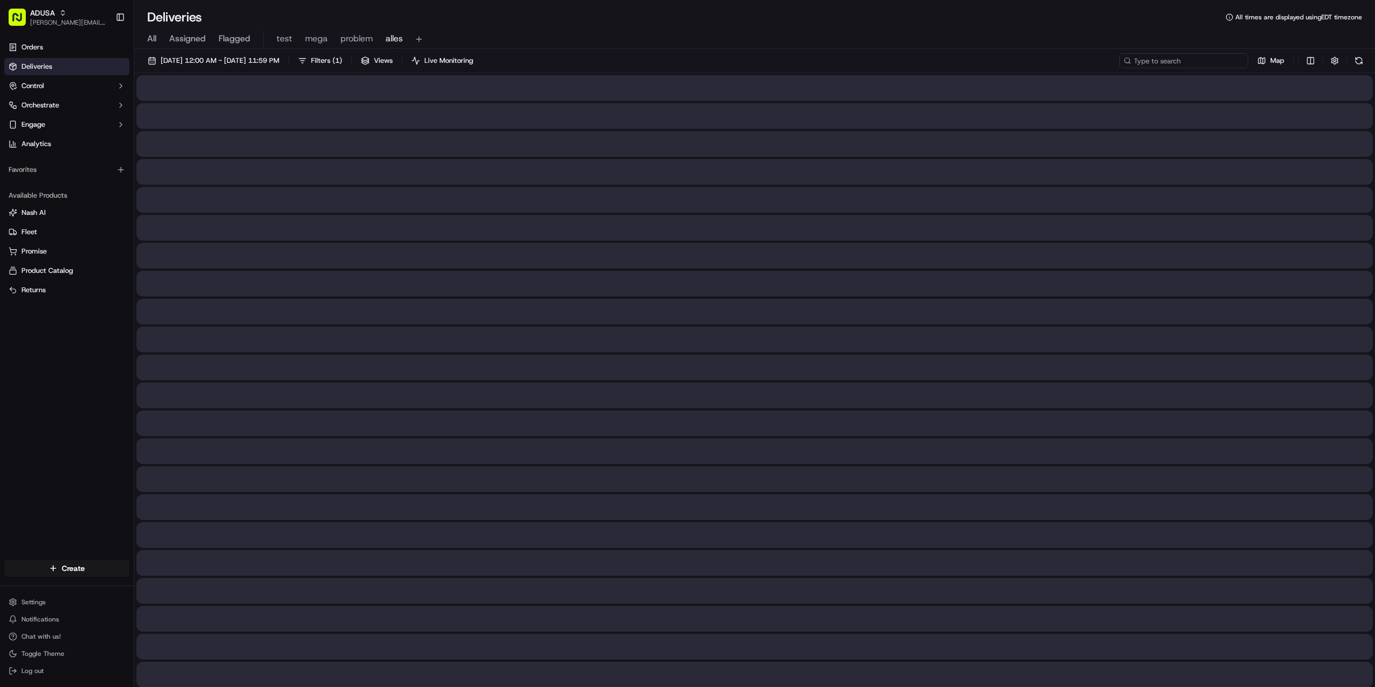
paste input "m710009360"
drag, startPoint x: 1144, startPoint y: 63, endPoint x: 1121, endPoint y: 61, distance: 23.7
click at [1121, 61] on input "m710009360" at bounding box center [1183, 60] width 129 height 15
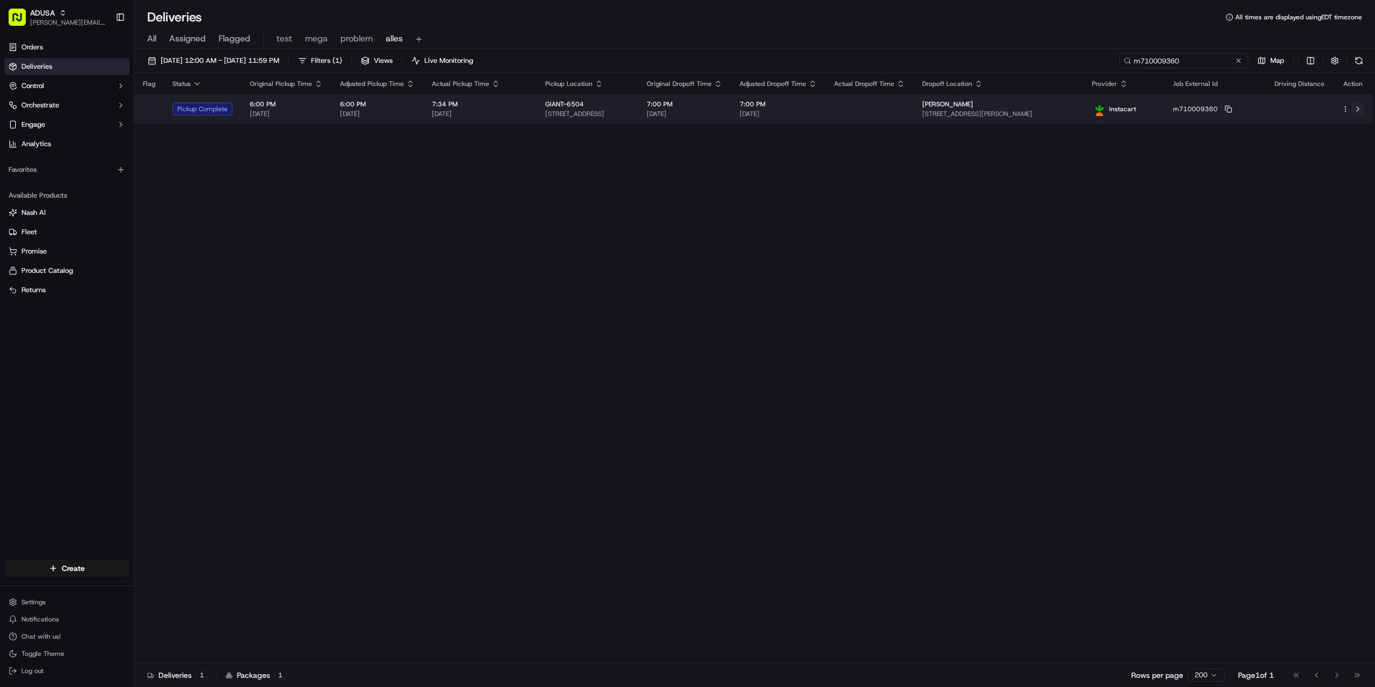
type input "m710009360"
click at [1361, 106] on button at bounding box center [1357, 109] width 13 height 13
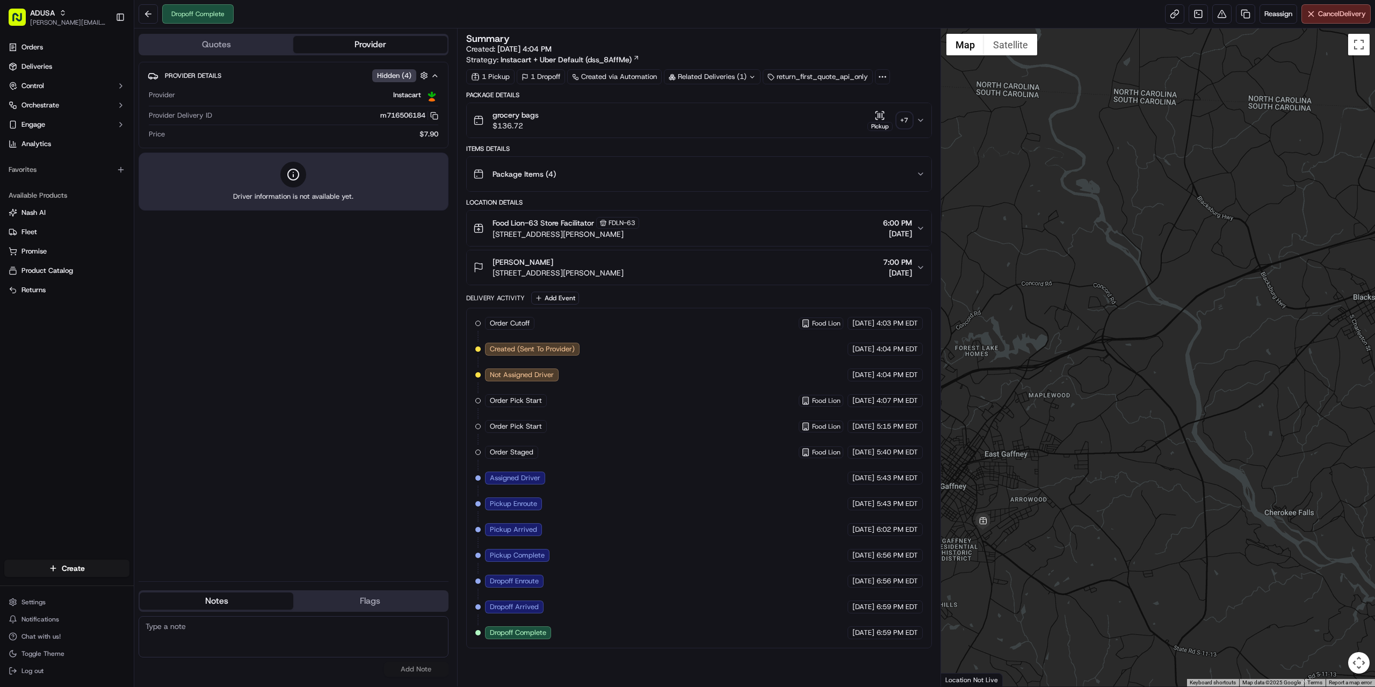
drag, startPoint x: 1047, startPoint y: 432, endPoint x: 949, endPoint y: 456, distance: 100.5
click at [949, 456] on div at bounding box center [1158, 357] width 434 height 658
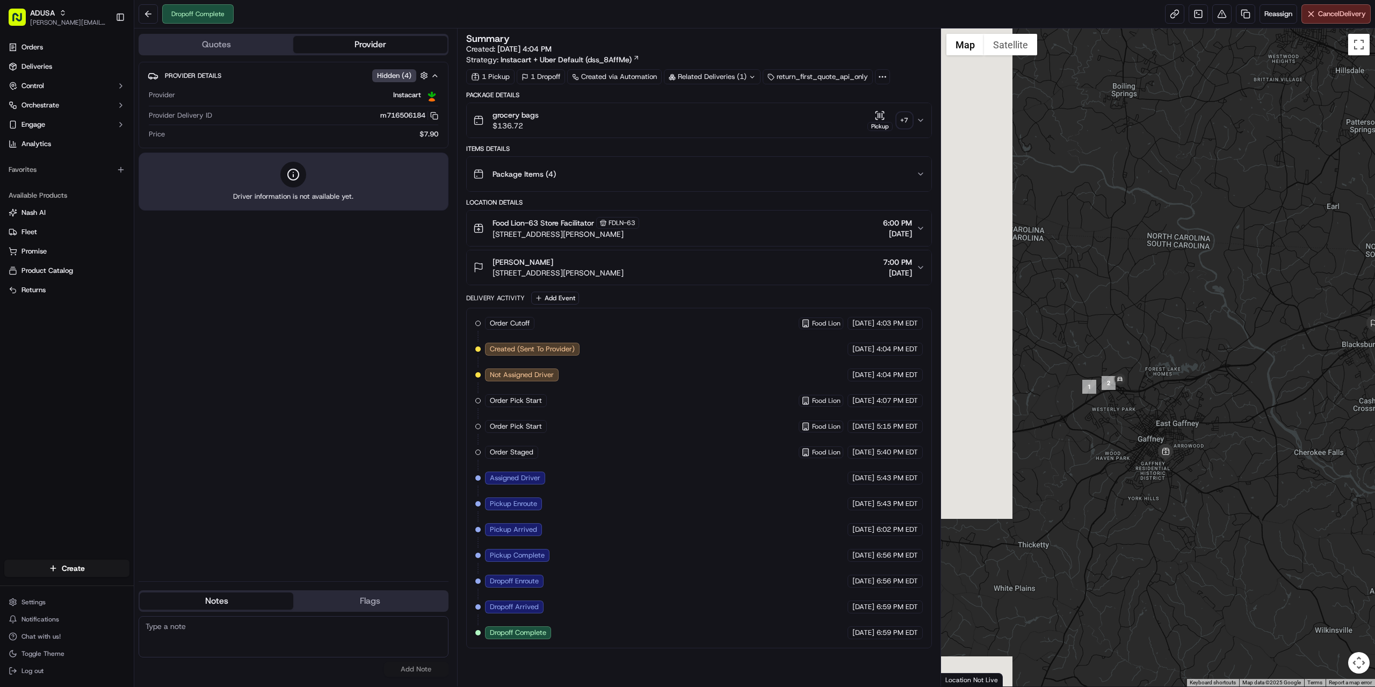
drag, startPoint x: 1169, startPoint y: 413, endPoint x: 1257, endPoint y: 409, distance: 88.2
click at [1257, 409] on div at bounding box center [1158, 357] width 434 height 658
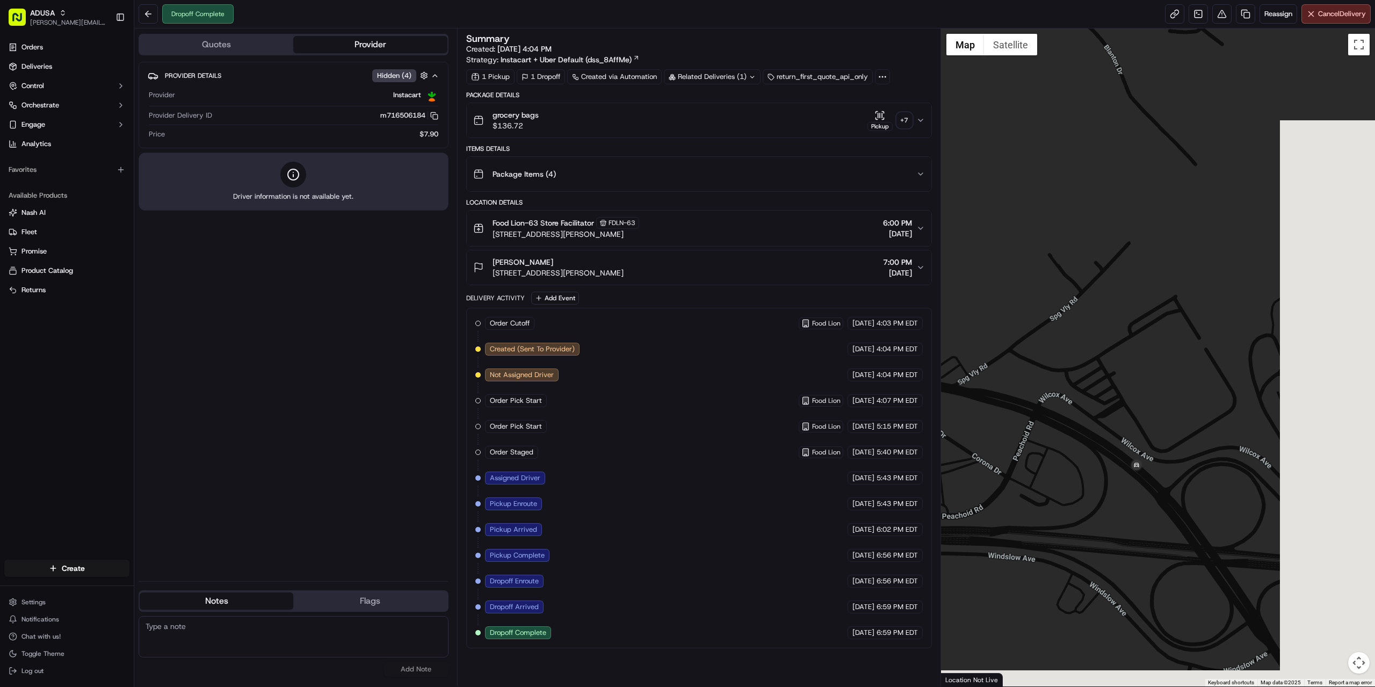
drag, startPoint x: 1300, startPoint y: 475, endPoint x: 986, endPoint y: 310, distance: 354.8
click at [986, 310] on div at bounding box center [1158, 357] width 434 height 658
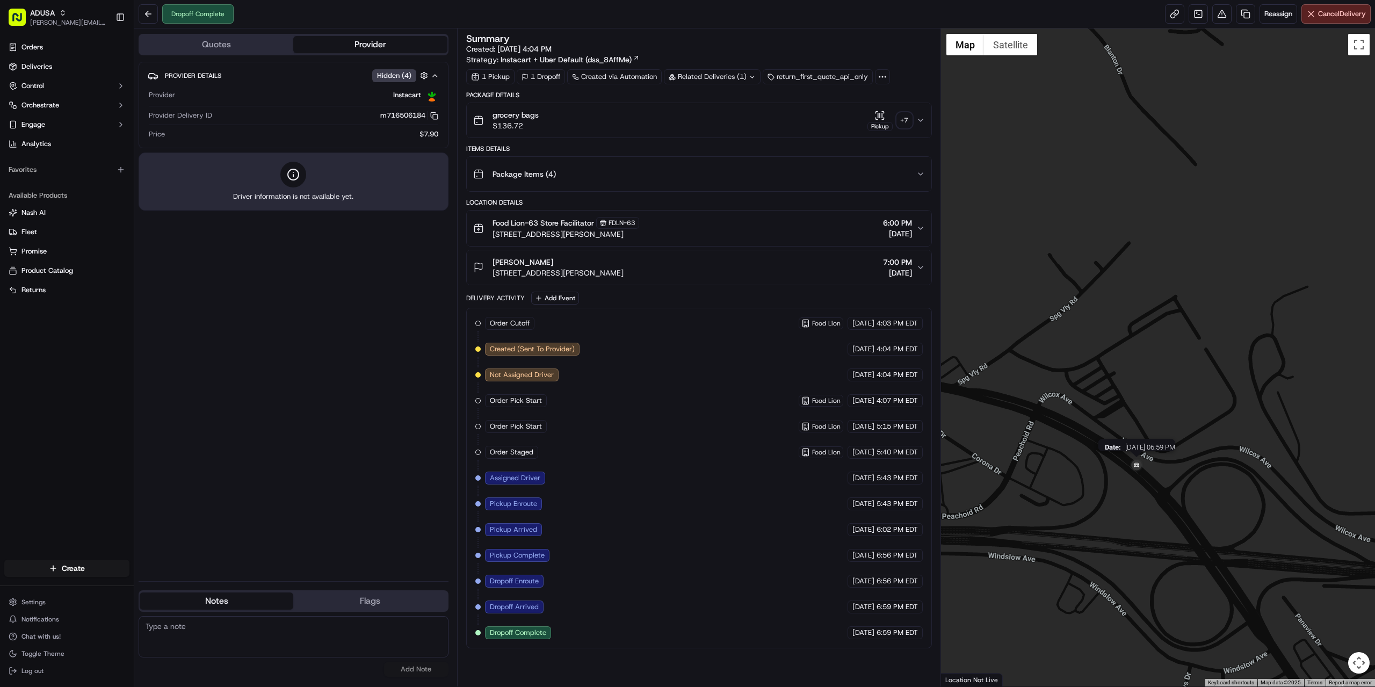
click at [1140, 464] on img at bounding box center [1136, 465] width 17 height 17
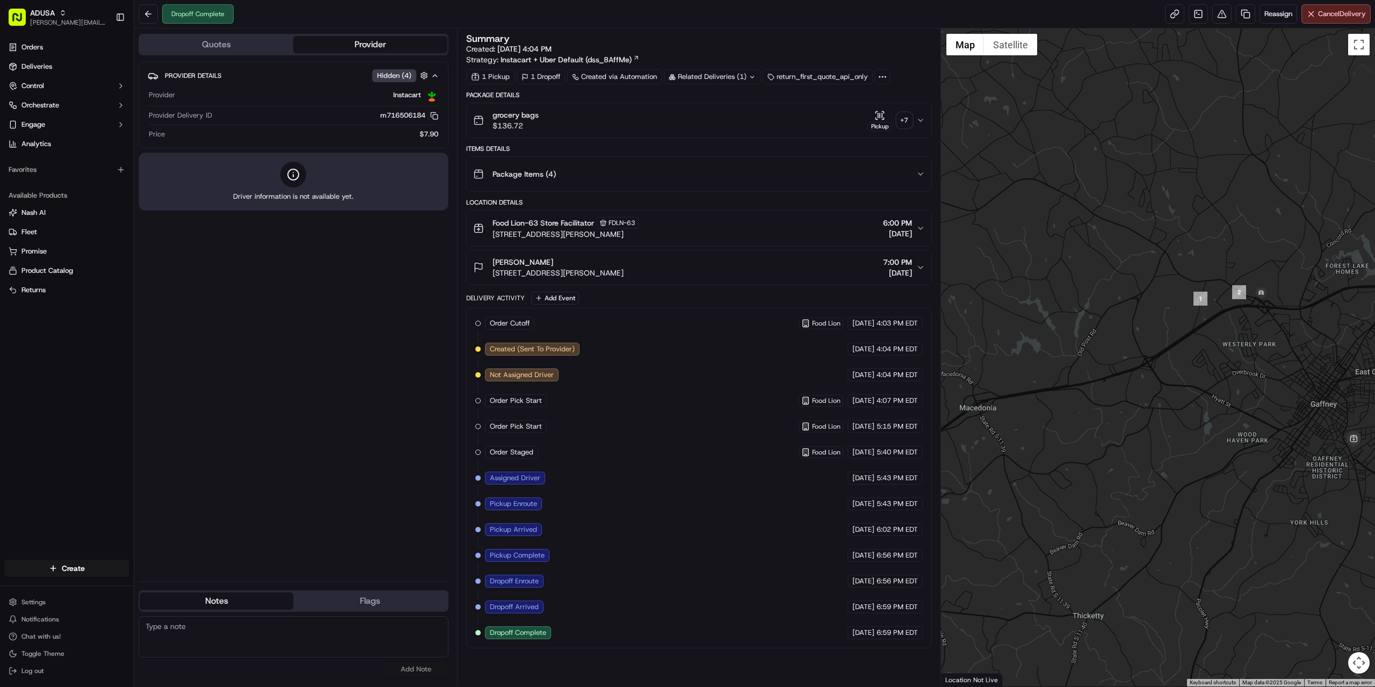
drag, startPoint x: 1164, startPoint y: 413, endPoint x: 1246, endPoint y: 364, distance: 96.3
click at [1246, 364] on div at bounding box center [1158, 357] width 434 height 658
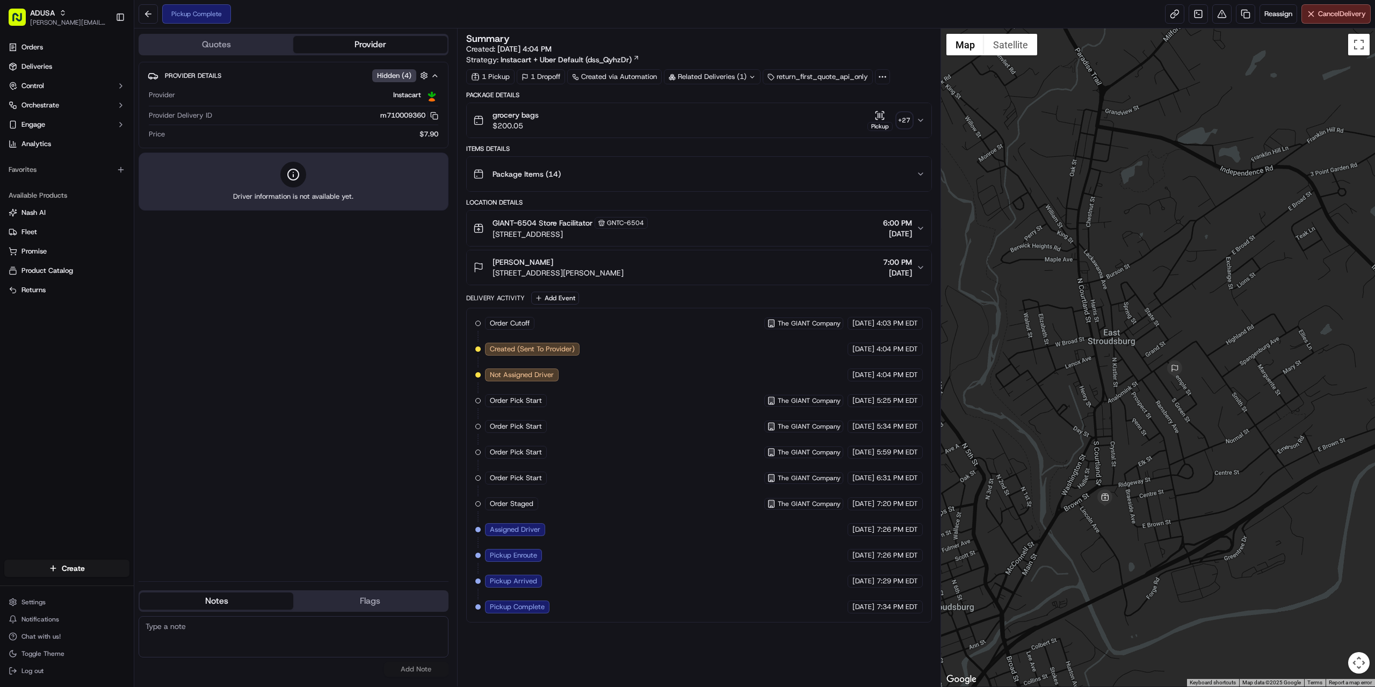
drag, startPoint x: 1114, startPoint y: 547, endPoint x: 1145, endPoint y: 513, distance: 45.6
click at [1145, 513] on div at bounding box center [1158, 357] width 434 height 658
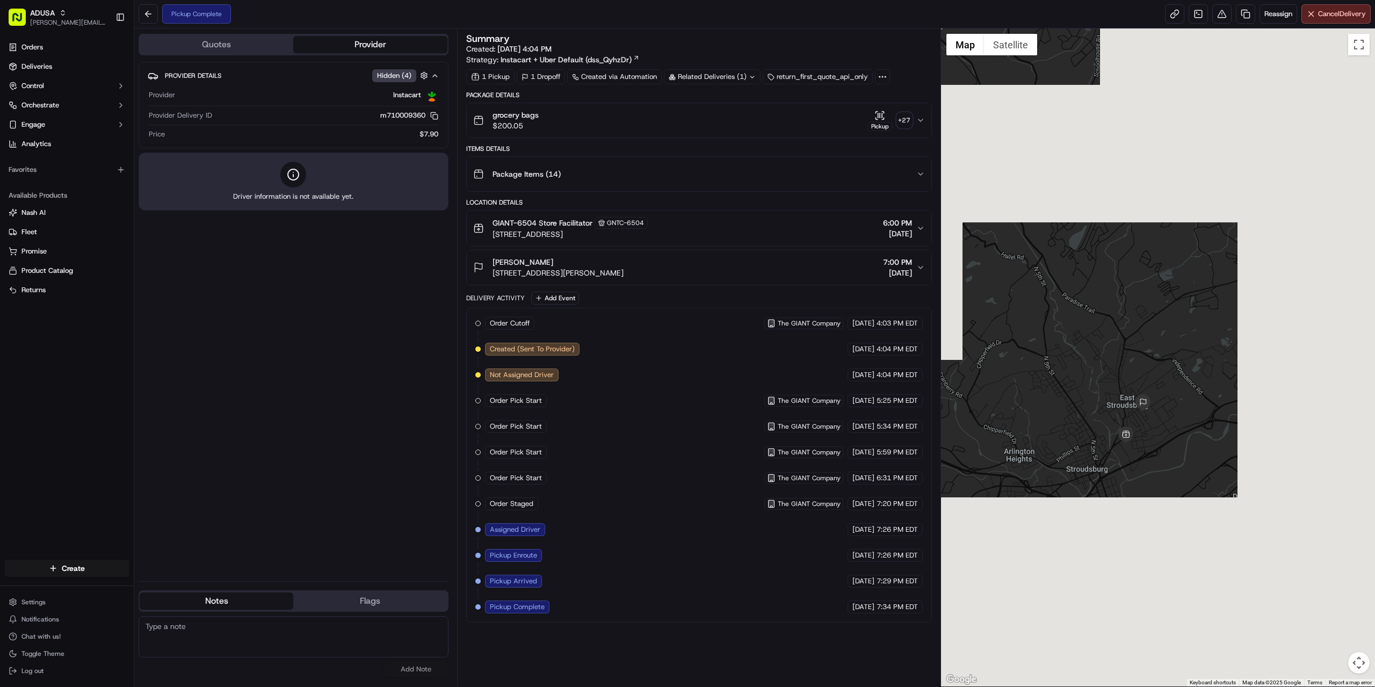
drag, startPoint x: 1159, startPoint y: 534, endPoint x: 1148, endPoint y: 463, distance: 72.2
click at [1148, 463] on div at bounding box center [1158, 357] width 434 height 658
